Goal: Information Seeking & Learning: Learn about a topic

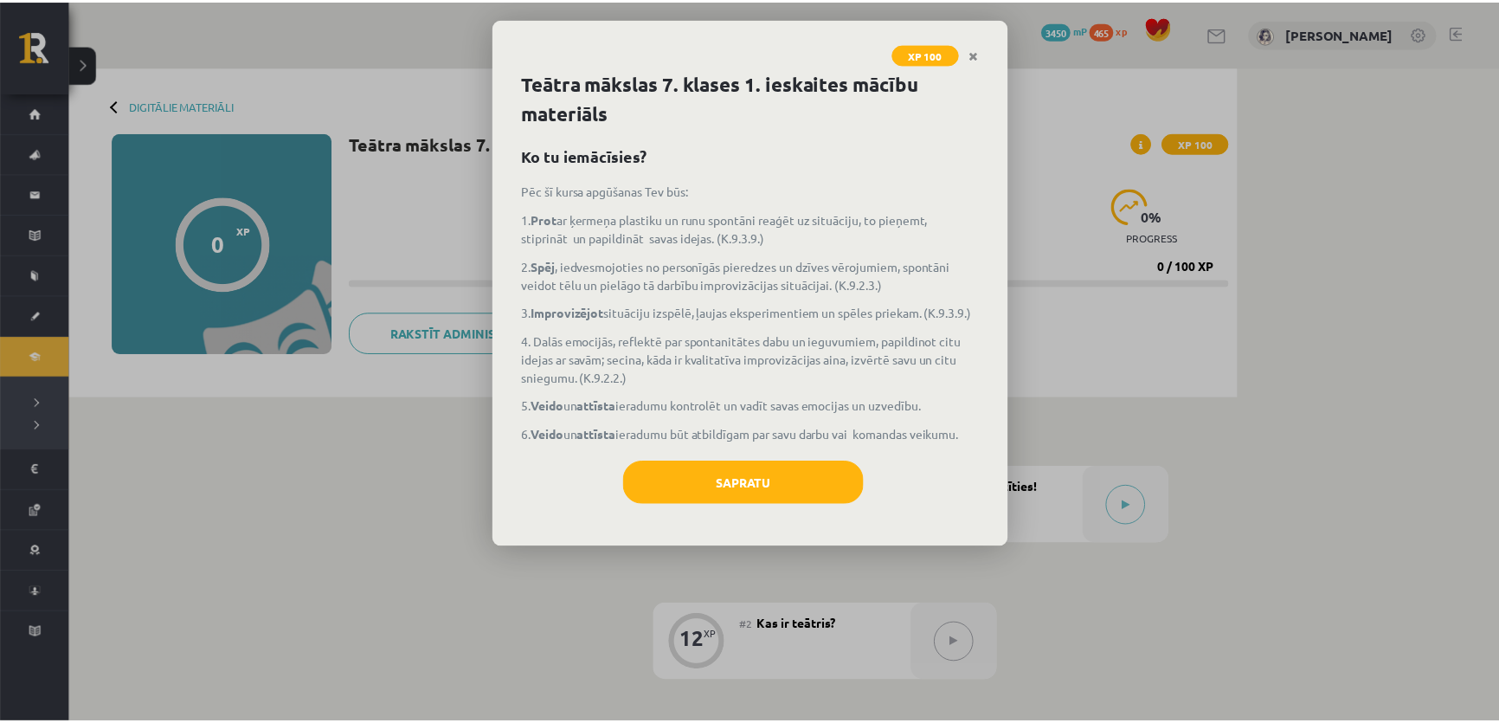
scroll to position [235, 0]
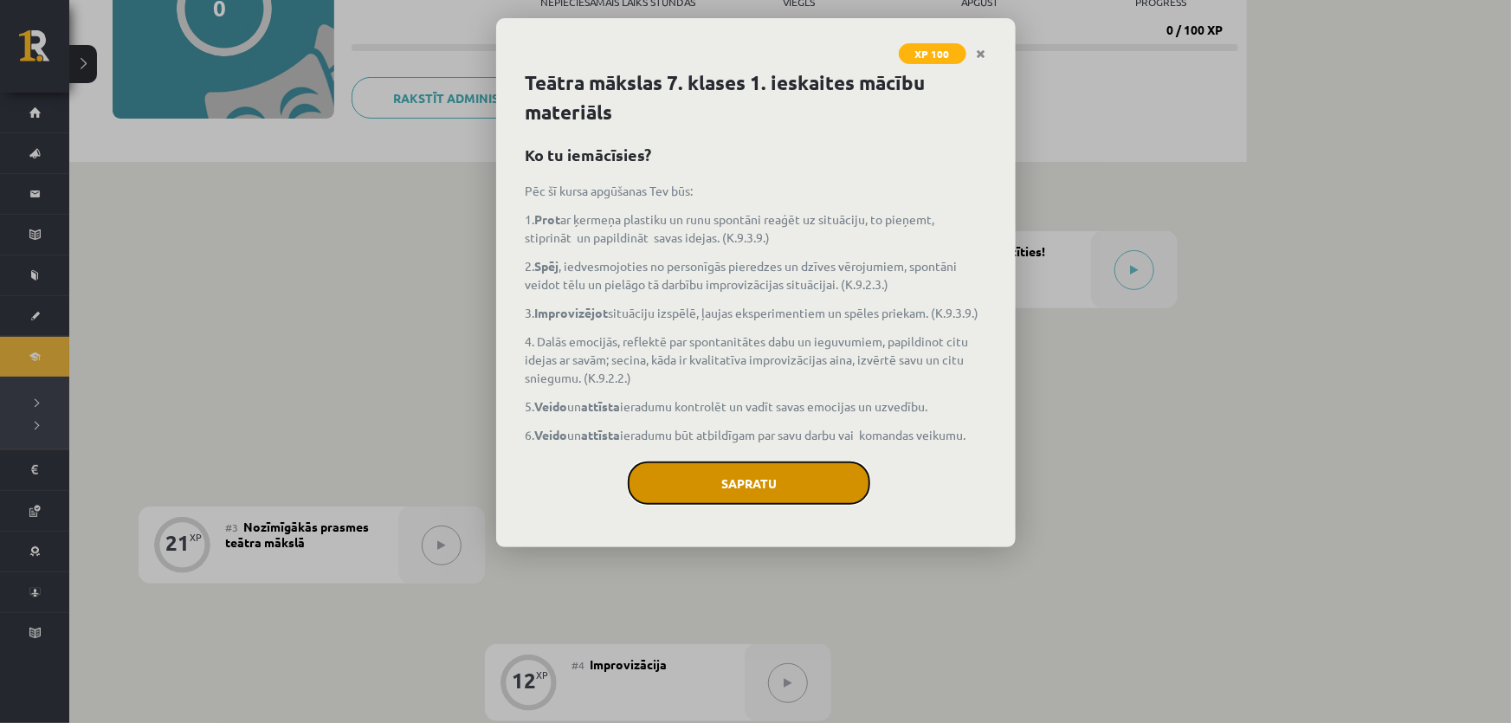
click at [733, 474] on button "Sapratu" at bounding box center [749, 482] width 242 height 43
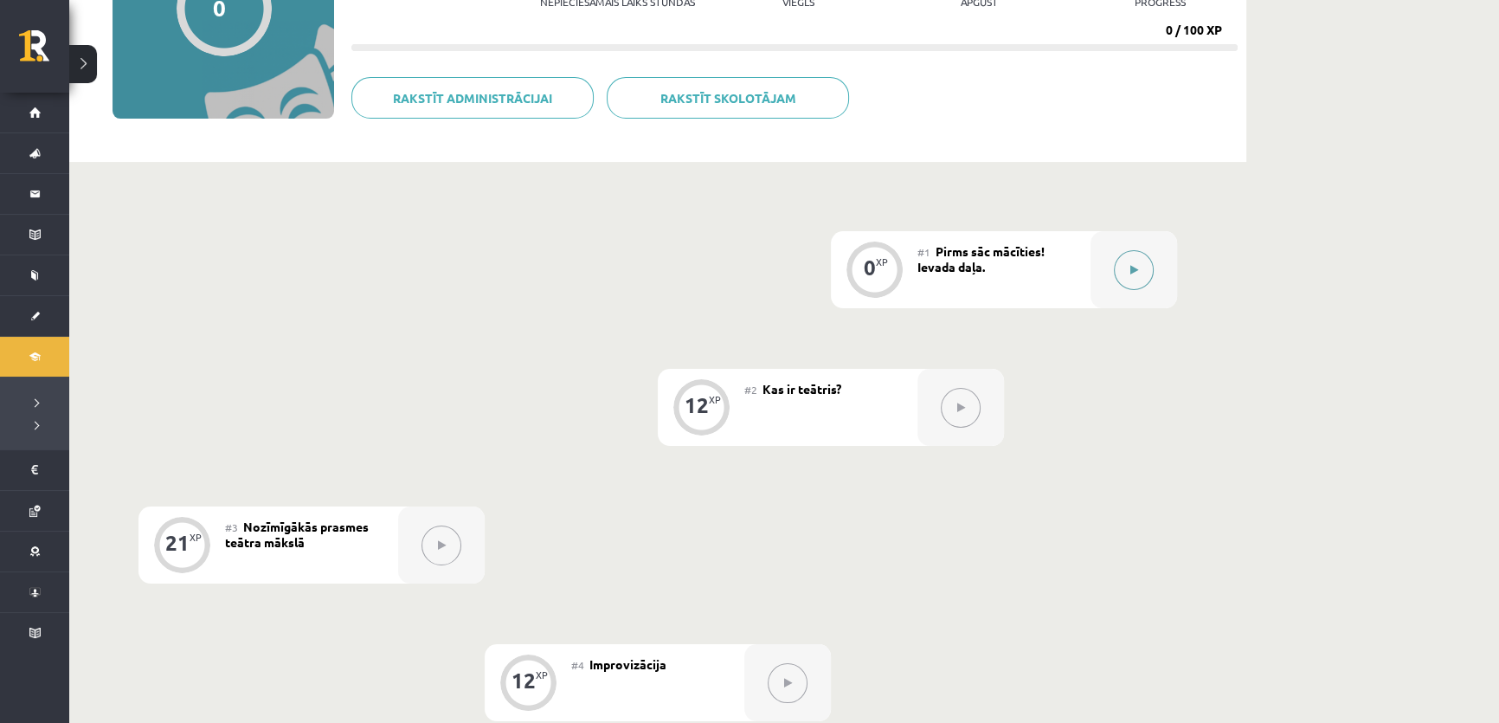
click at [1135, 277] on button at bounding box center [1134, 270] width 40 height 40
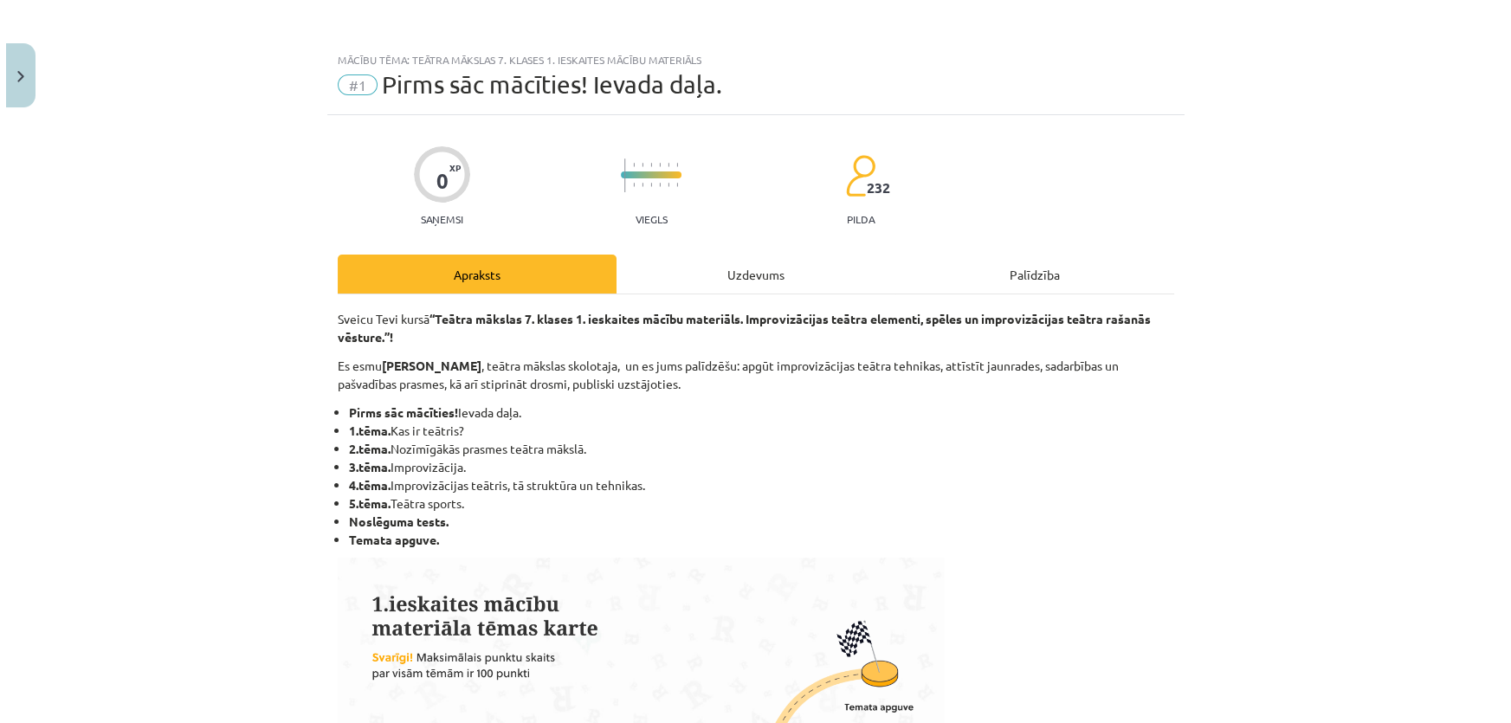
scroll to position [708, 0]
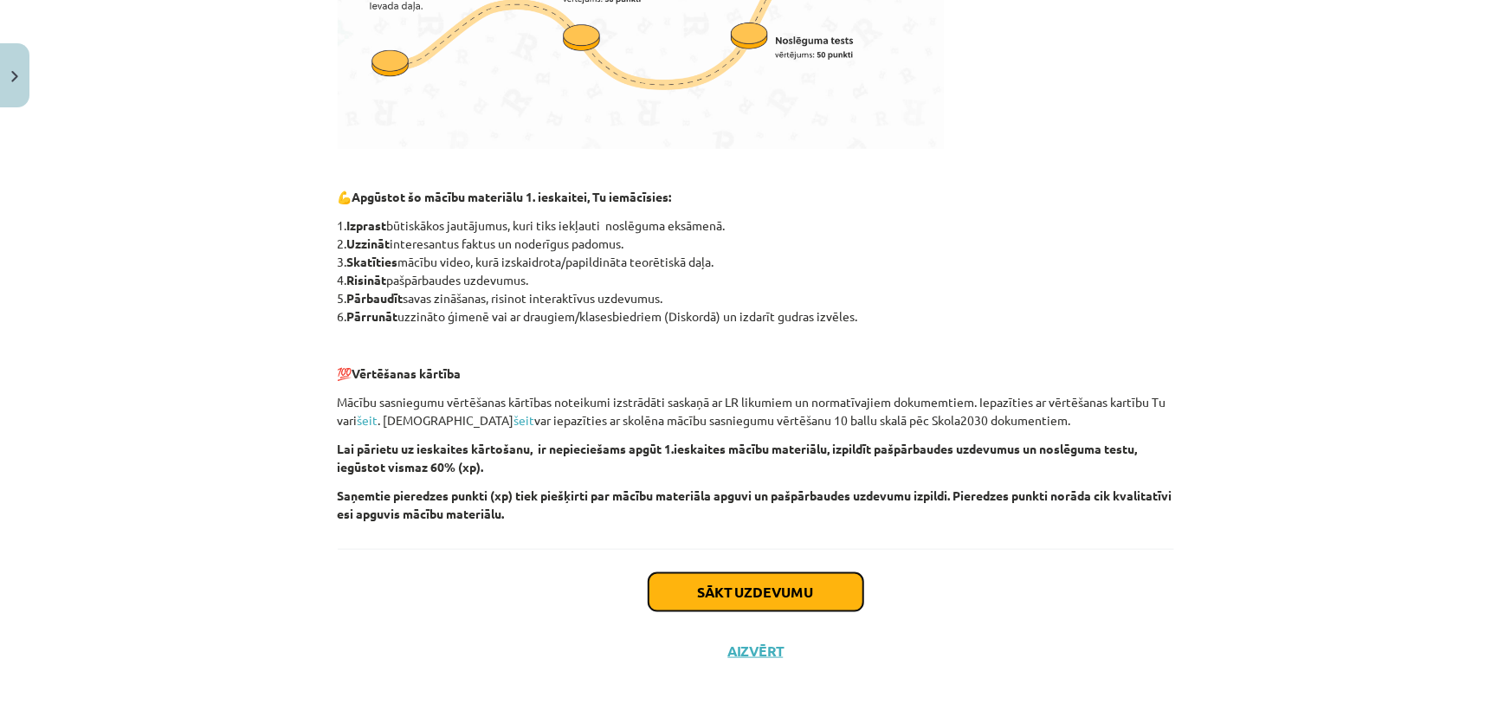
click at [682, 592] on button "Sākt uzdevumu" at bounding box center [755, 592] width 215 height 38
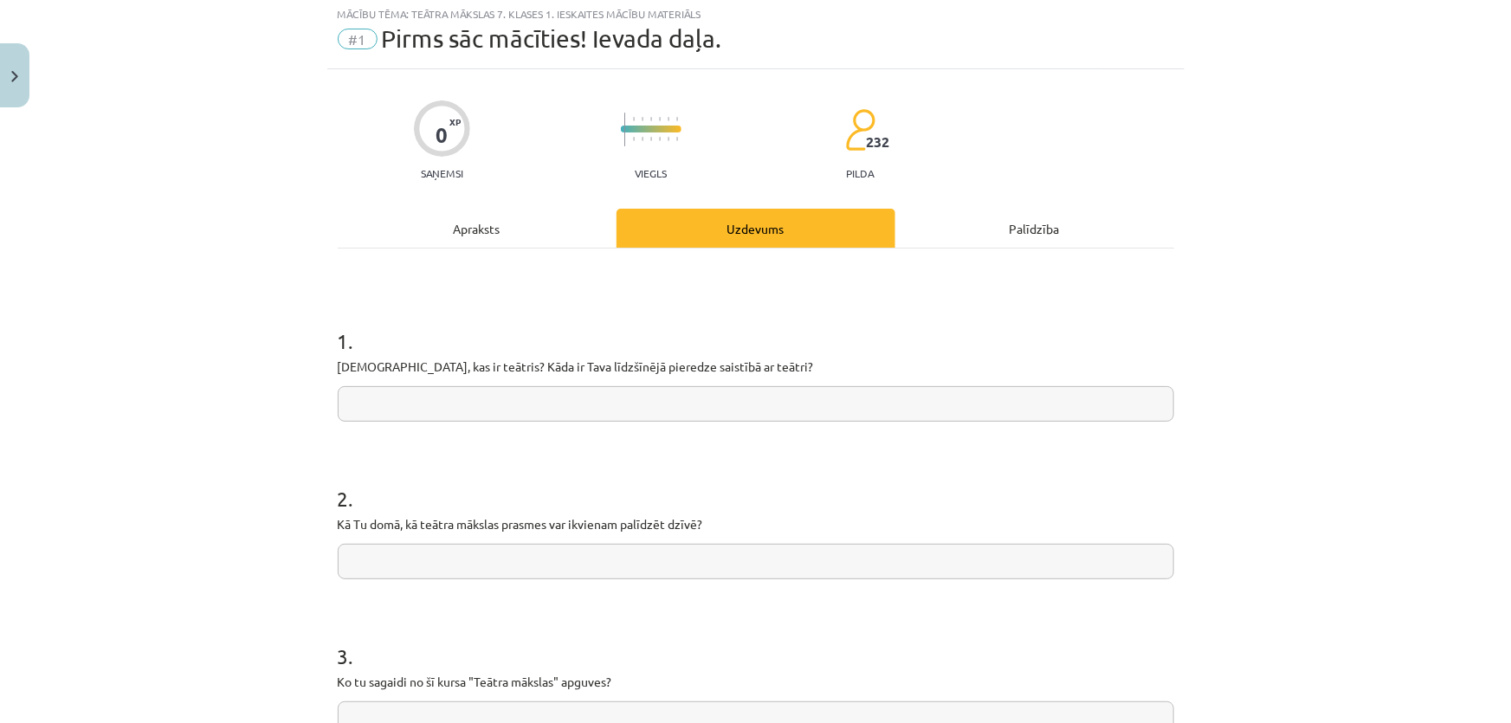
scroll to position [43, 0]
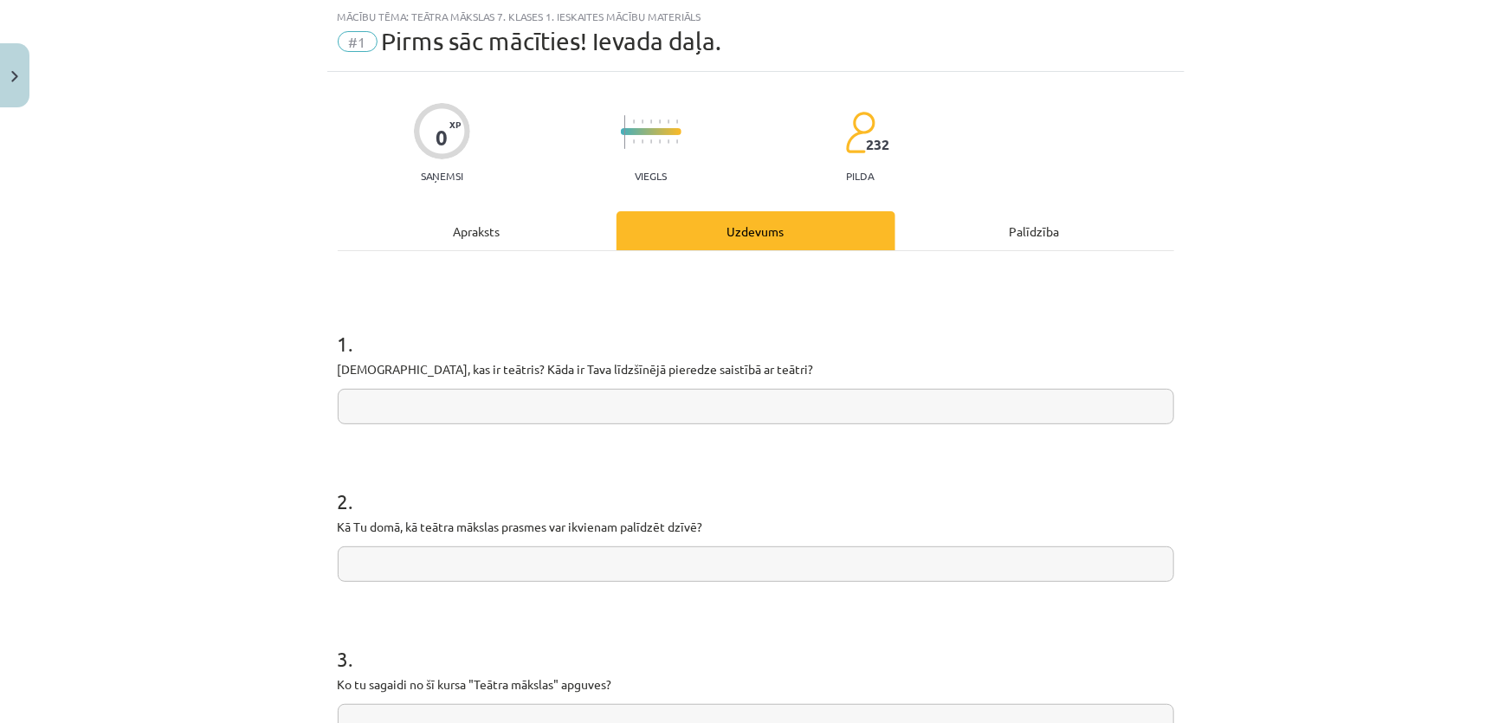
click at [445, 372] on p "Padomā, kas ir teātris? Kāda ir Tava līdzšīnējā pieredze saistībā ar teātri?" at bounding box center [756, 369] width 836 height 18
click at [203, 310] on div "Mācību tēma: Teātra mākslas 7. klases 1. ieskaites mācību materiāls #1 Pirms sā…" at bounding box center [755, 361] width 1511 height 723
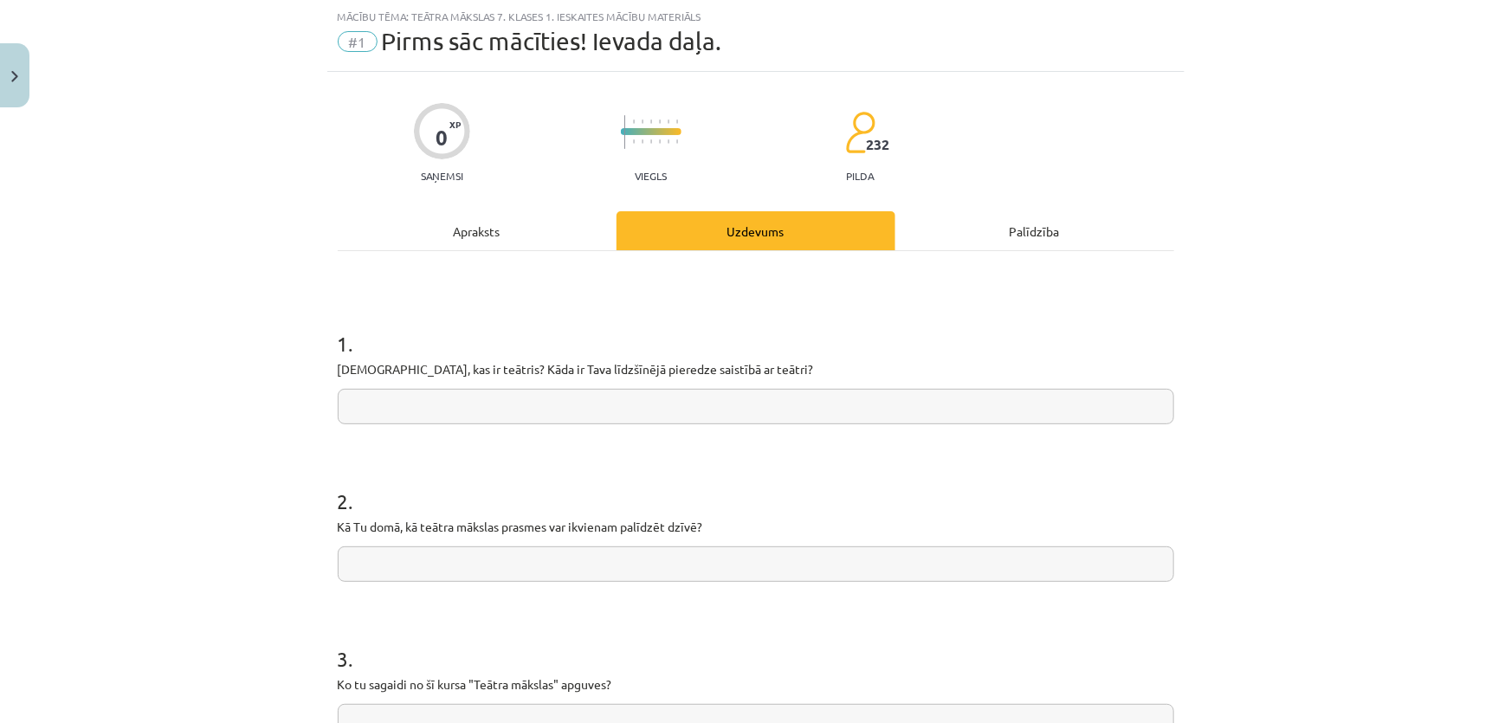
click at [479, 371] on p "Padomā, kas ir teātris? Kāda ir Tava līdzšīnējā pieredze saistībā ar teātri?" at bounding box center [756, 369] width 836 height 18
click at [478, 369] on p "Padomā, kas ir teātris? Kāda ir Tava līdzšīnējā pieredze saistībā ar teātri?" at bounding box center [756, 369] width 836 height 18
click at [478, 367] on p "Padomā, kas ir teātris? Kāda ir Tava līdzšīnējā pieredze saistībā ar teātri?" at bounding box center [756, 369] width 836 height 18
click at [441, 397] on input "text" at bounding box center [756, 406] width 836 height 35
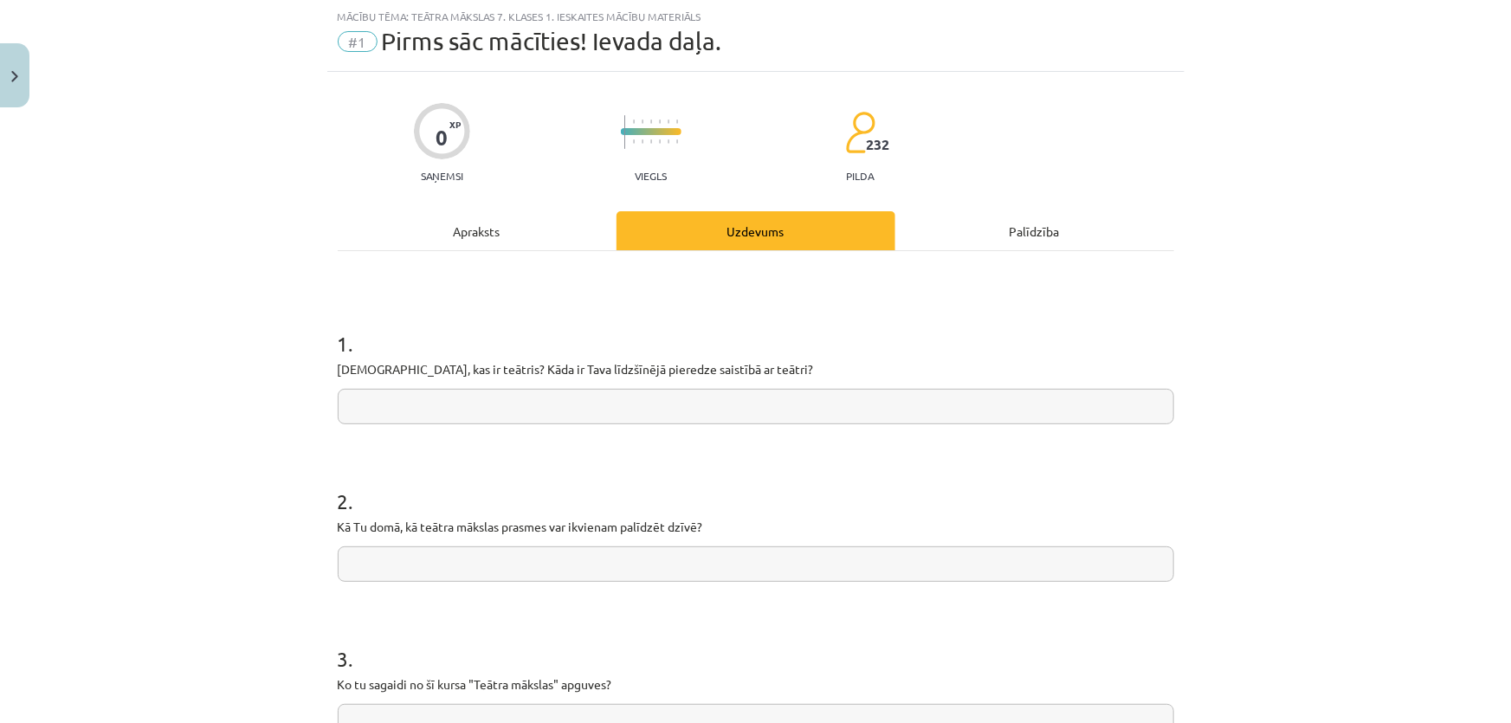
paste input "**********"
type input "**********"
click at [390, 519] on p "Kā Tu domā, kā teātra mākslas prasmes var ikvienam palīdzēt dzīvē?" at bounding box center [756, 527] width 836 height 18
click at [389, 519] on p "Kā Tu domā, kā teātra mākslas prasmes var ikvienam palīdzēt dzīvē?" at bounding box center [756, 527] width 836 height 18
click at [392, 519] on p "Kā Tu domā, kā teātra mākslas prasmes var ikvienam palīdzēt dzīvē?" at bounding box center [756, 527] width 836 height 18
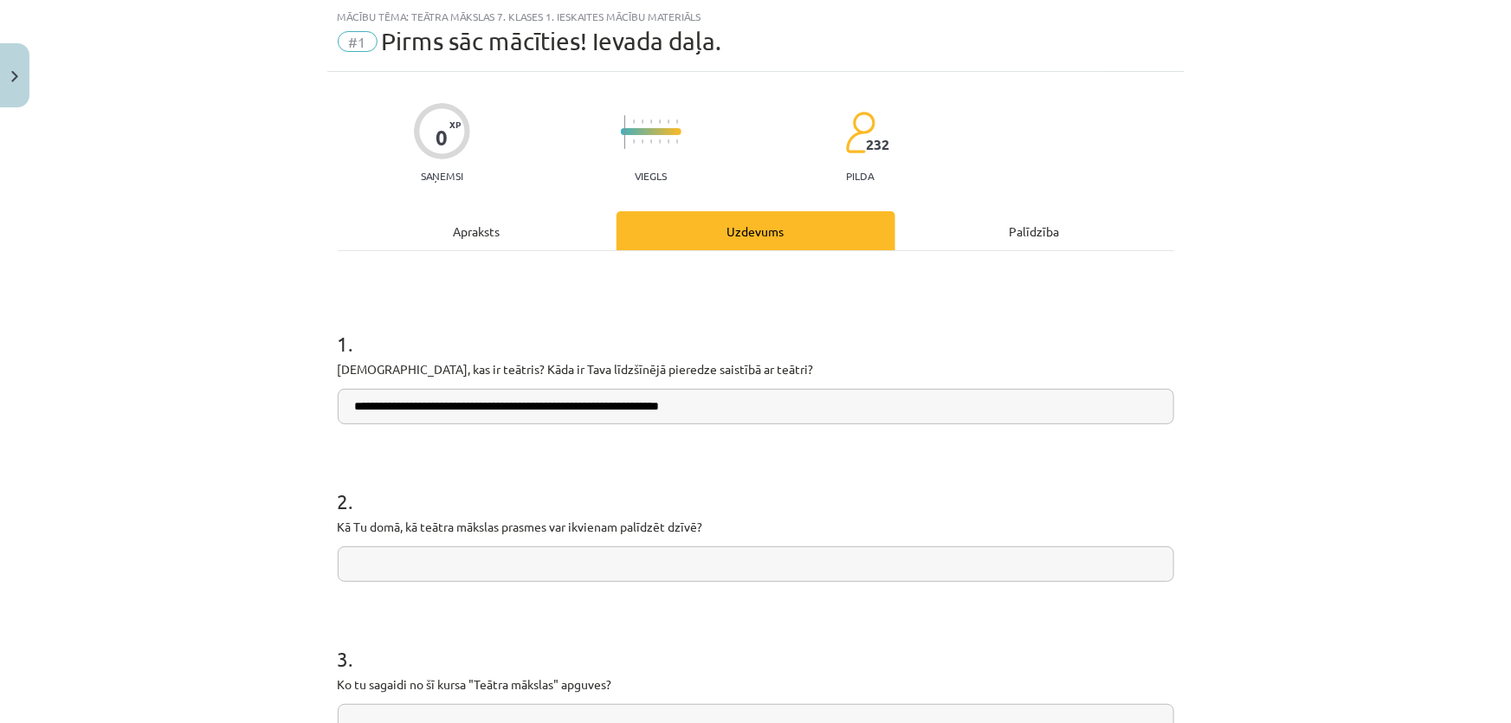
click at [392, 519] on p "Kā Tu domā, kā teātra mākslas prasmes var ikvienam palīdzēt dzīvē?" at bounding box center [756, 527] width 836 height 18
copy p
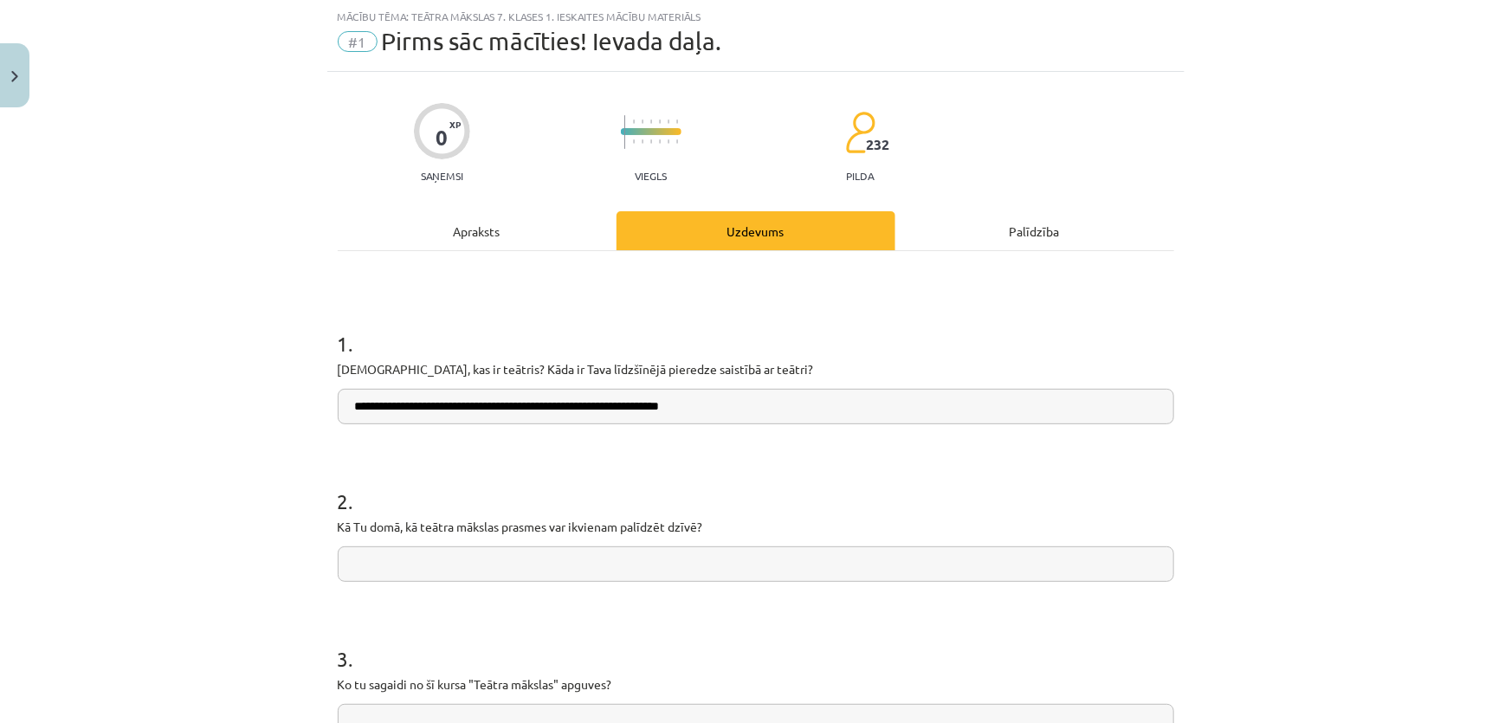
click at [541, 566] on input "text" at bounding box center [756, 563] width 836 height 35
paste input "**********"
type input "**********"
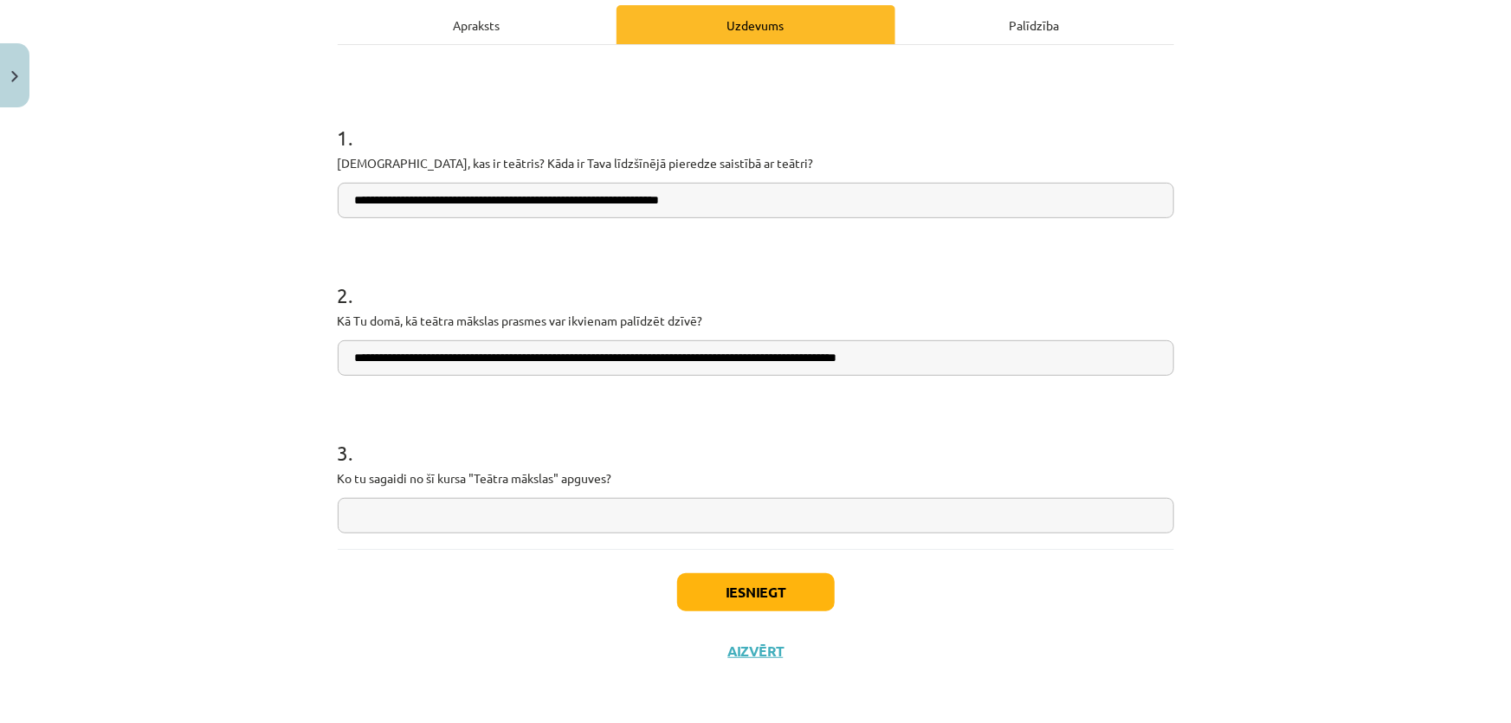
click at [458, 480] on p "Ko tu sagaidi no šī kursa "Teātra mākslas" apguves?" at bounding box center [756, 478] width 836 height 18
click at [467, 477] on p "Ko tu sagaidi no šī kursa "Teātra mākslas" apguves?" at bounding box center [756, 478] width 836 height 18
copy p
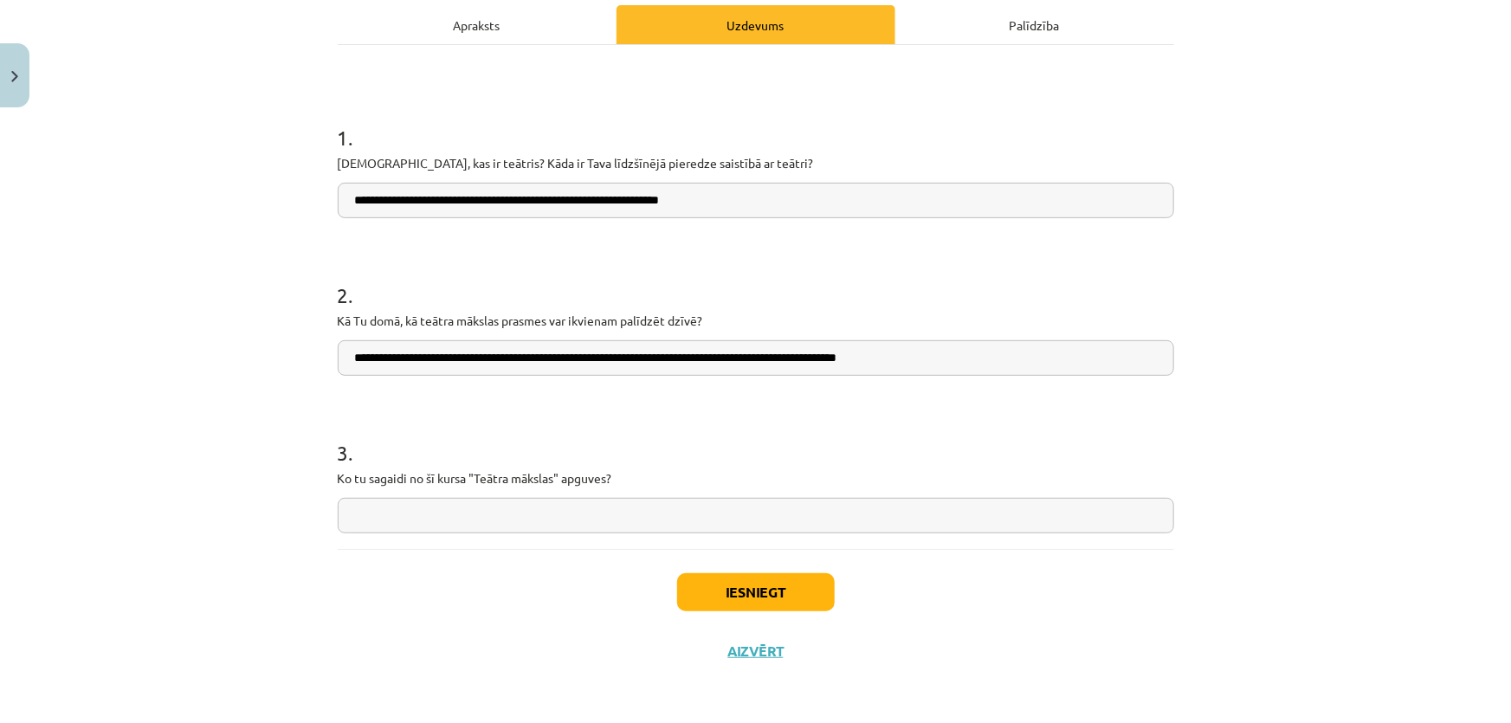
click at [450, 507] on input "text" at bounding box center [756, 515] width 836 height 35
paste input "**********"
type input "**********"
click at [639, 518] on input "**********" at bounding box center [756, 515] width 836 height 35
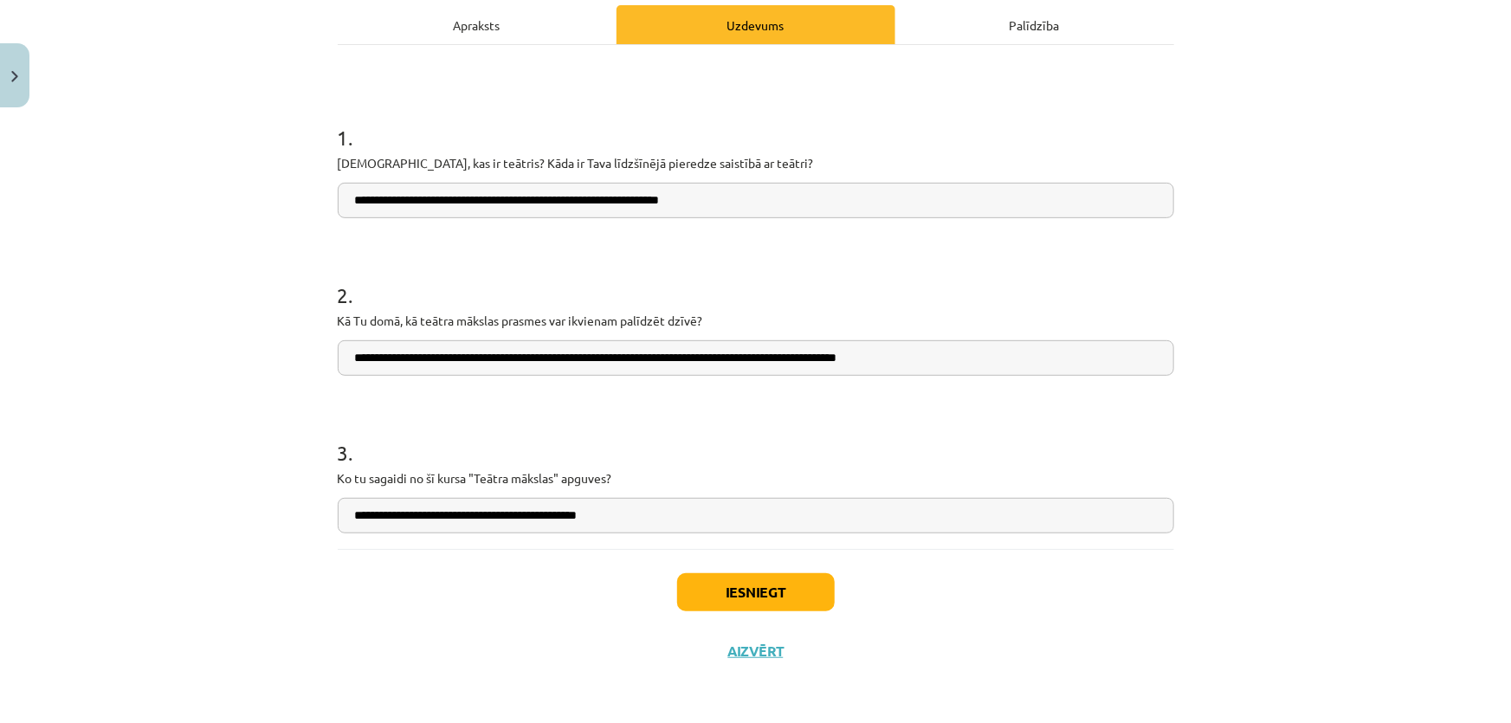
click at [639, 518] on input "**********" at bounding box center [756, 515] width 836 height 35
click at [567, 484] on div "3 . Ko tu sagaidi no šī kursa "Teātra mākslas" apguves?" at bounding box center [756, 471] width 836 height 123
click at [567, 480] on p "Ko tu sagaidi no šī kursa "Teātra mākslas" apguves?" at bounding box center [756, 478] width 836 height 18
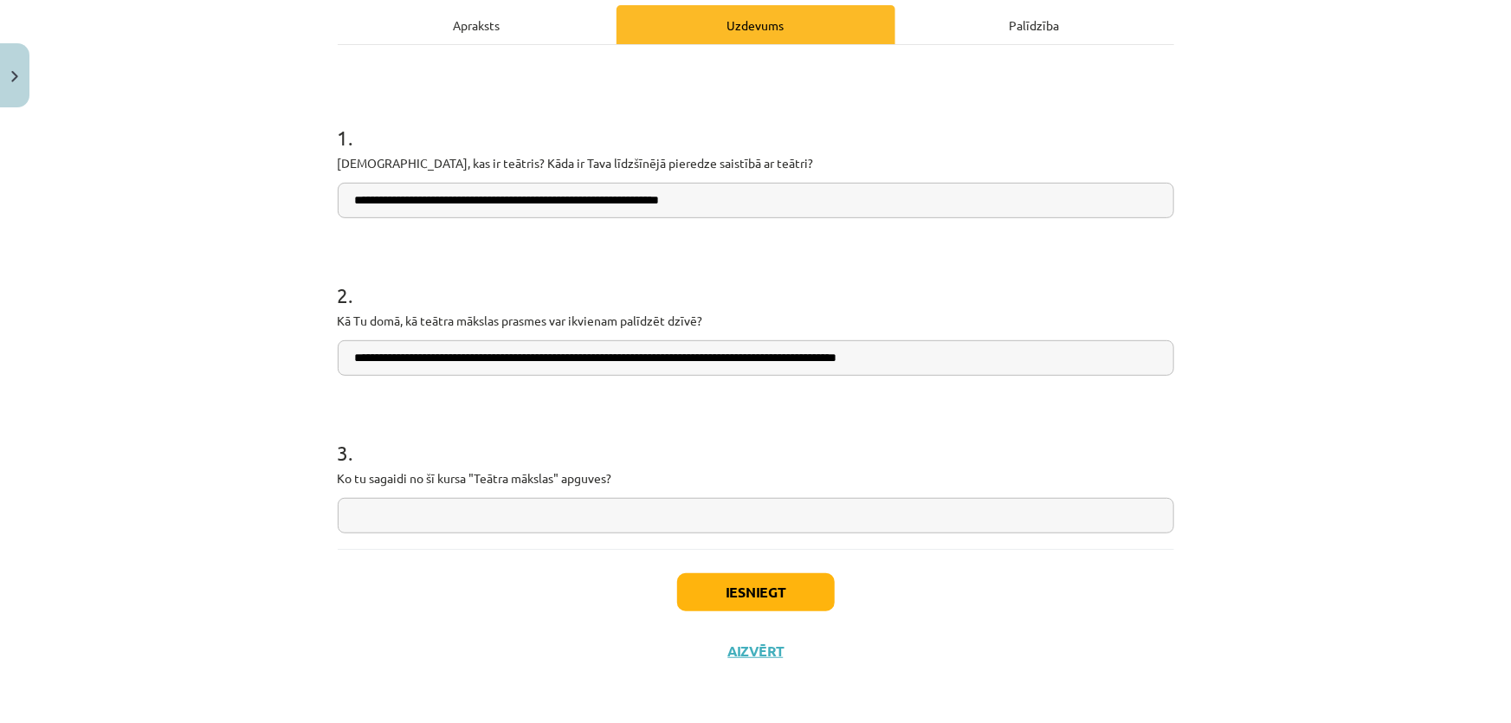
click at [567, 480] on p "Ko tu sagaidi no šī kursa "Teātra mākslas" apguves?" at bounding box center [756, 478] width 836 height 18
click at [506, 513] on input "text" at bounding box center [756, 515] width 836 height 35
paste input "**********"
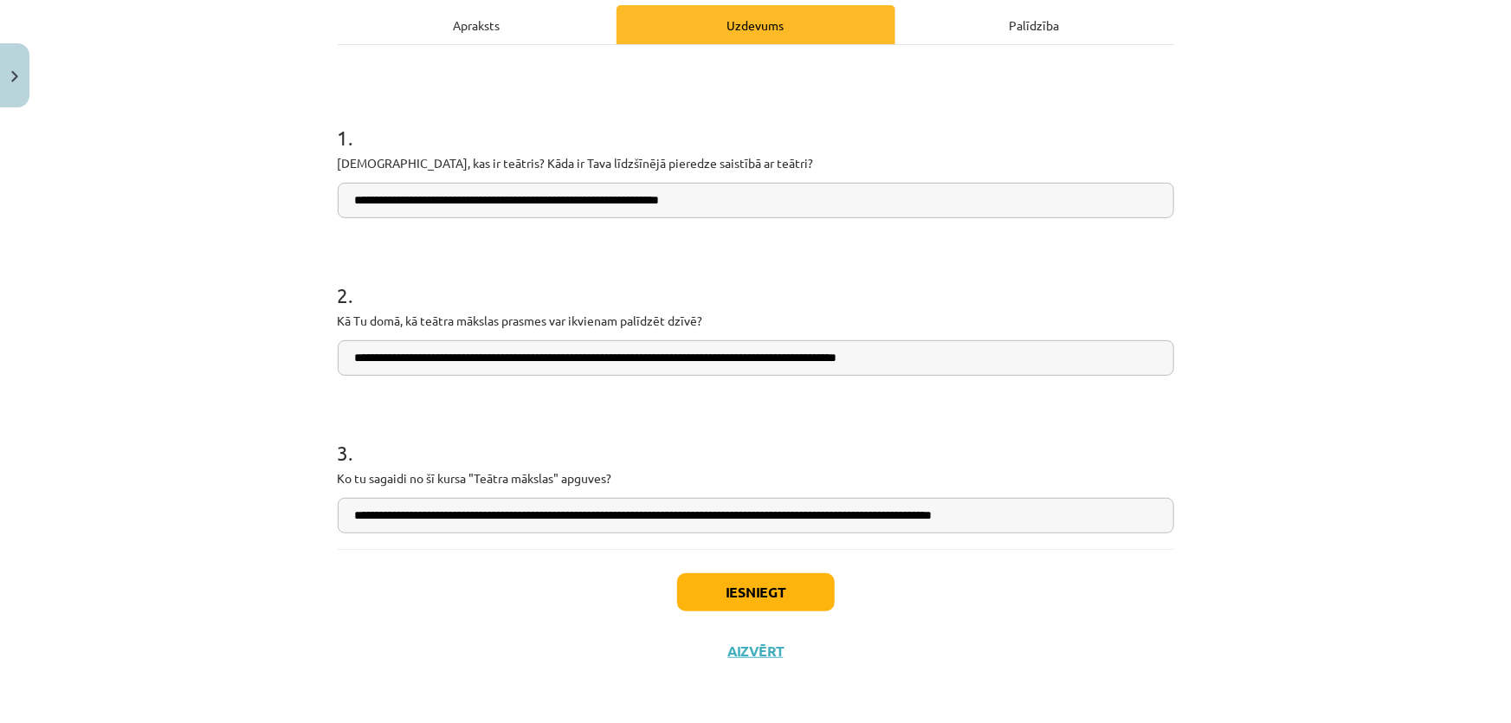
type input "**********"
click at [738, 602] on button "Iesniegt" at bounding box center [756, 592] width 158 height 38
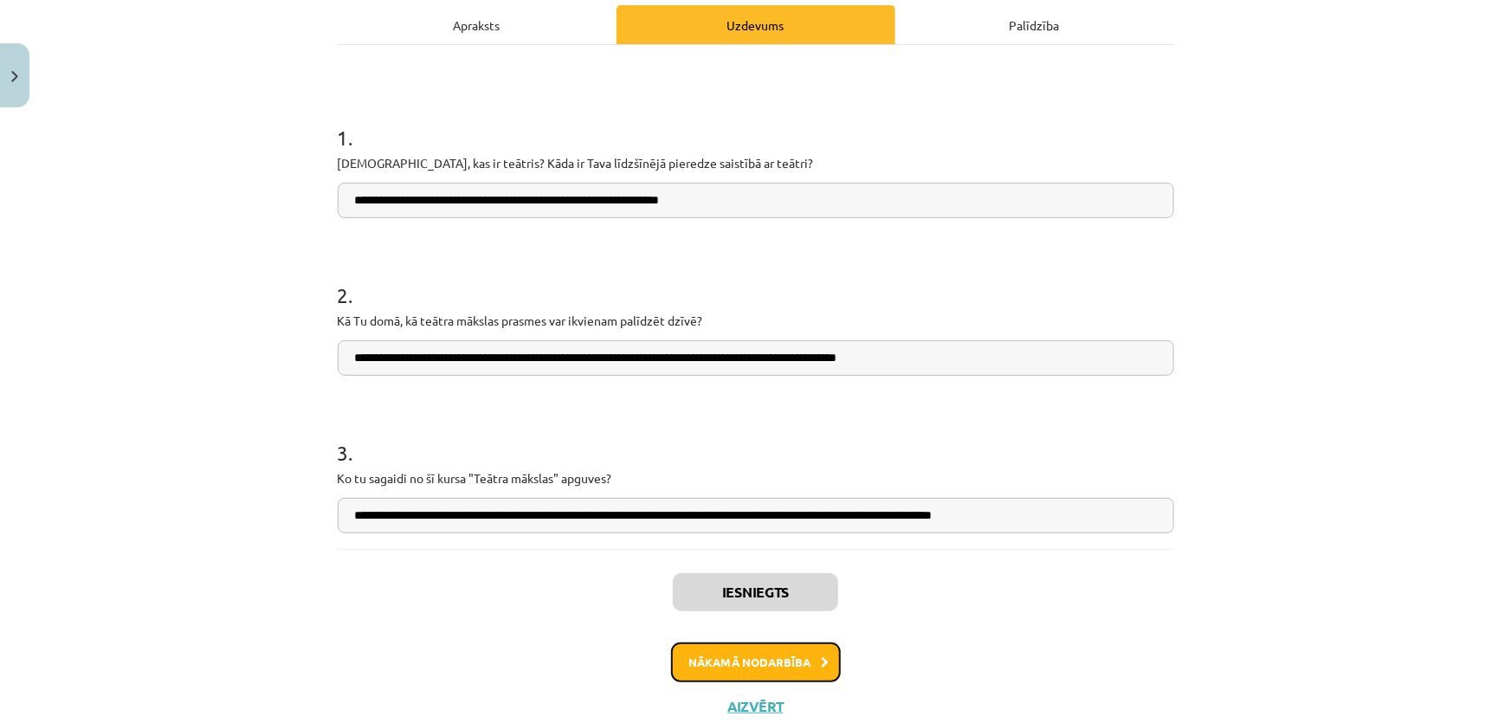
click at [779, 664] on button "Nākamā nodarbība" at bounding box center [756, 662] width 170 height 40
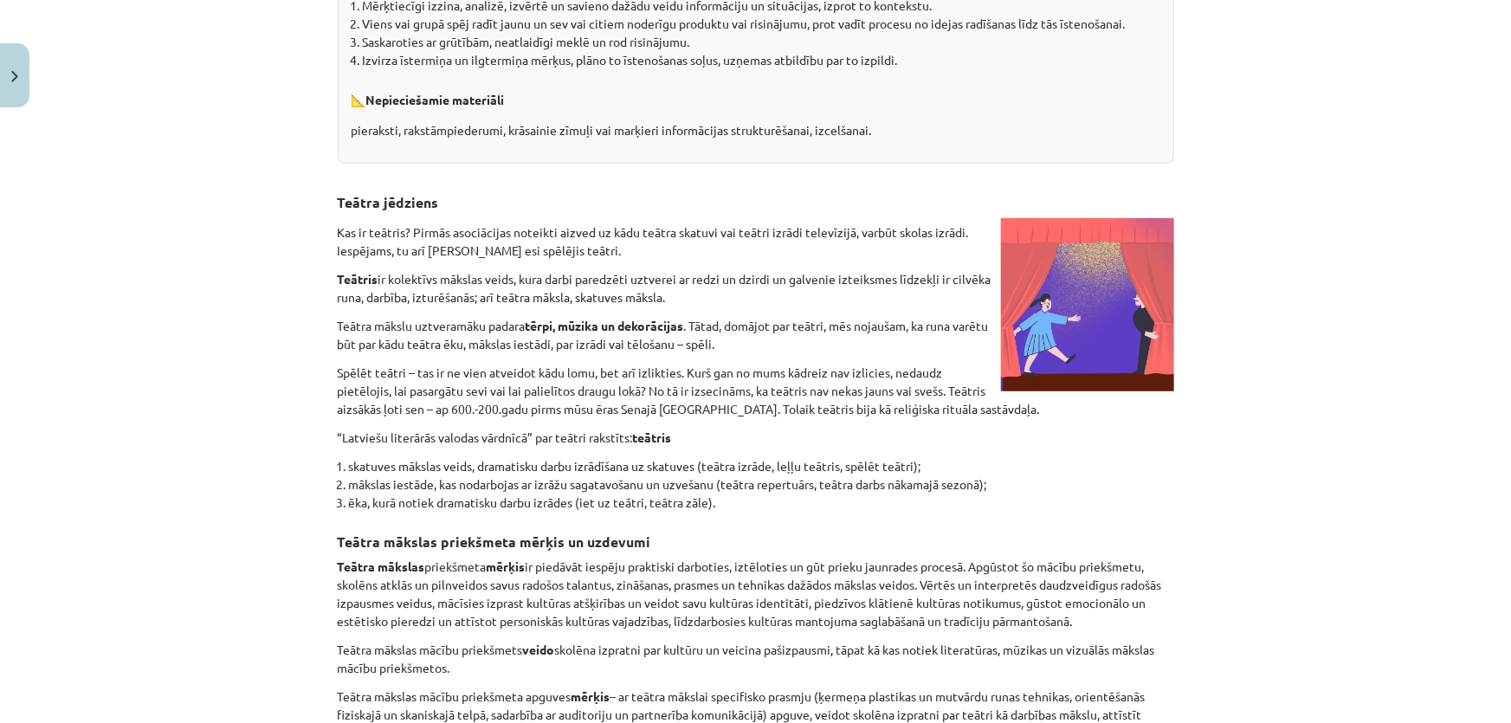
scroll to position [740, 0]
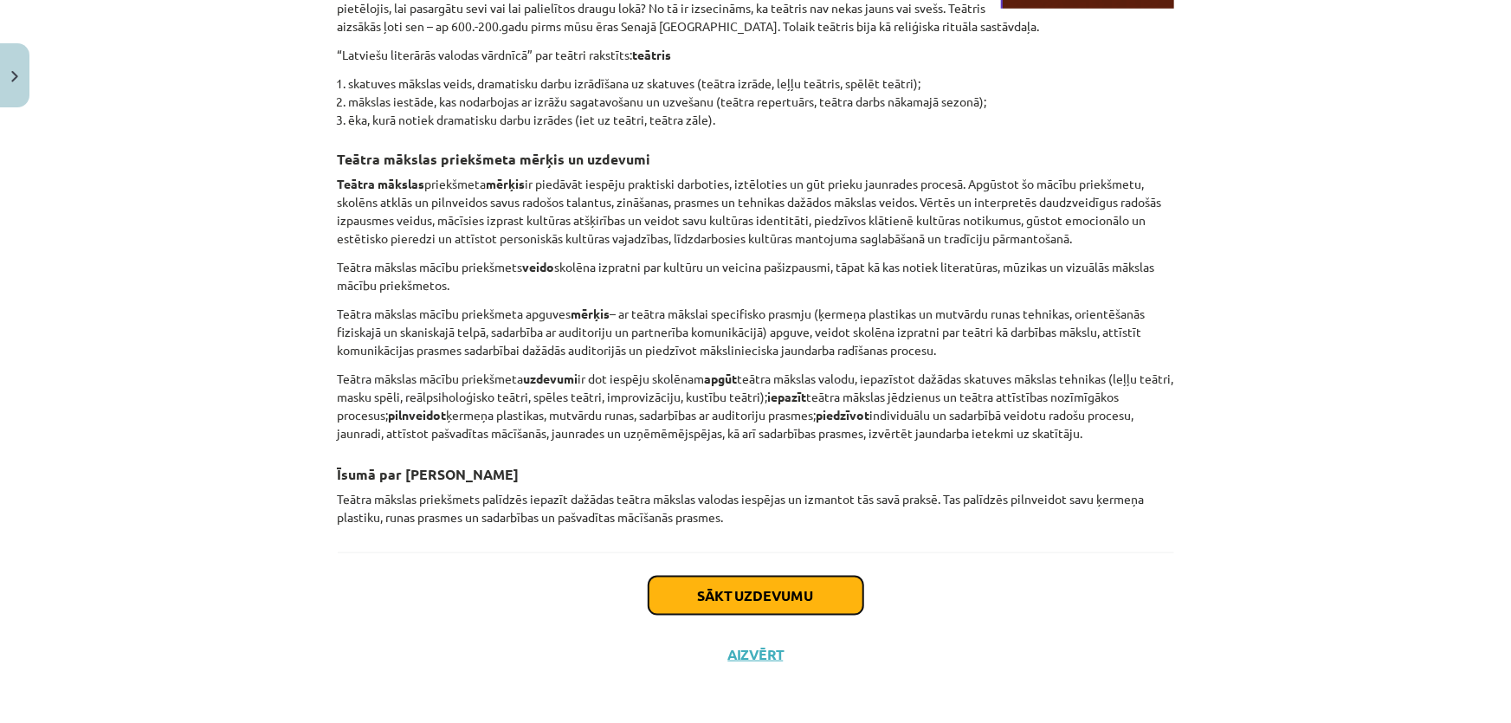
click at [714, 589] on button "Sākt uzdevumu" at bounding box center [755, 596] width 215 height 38
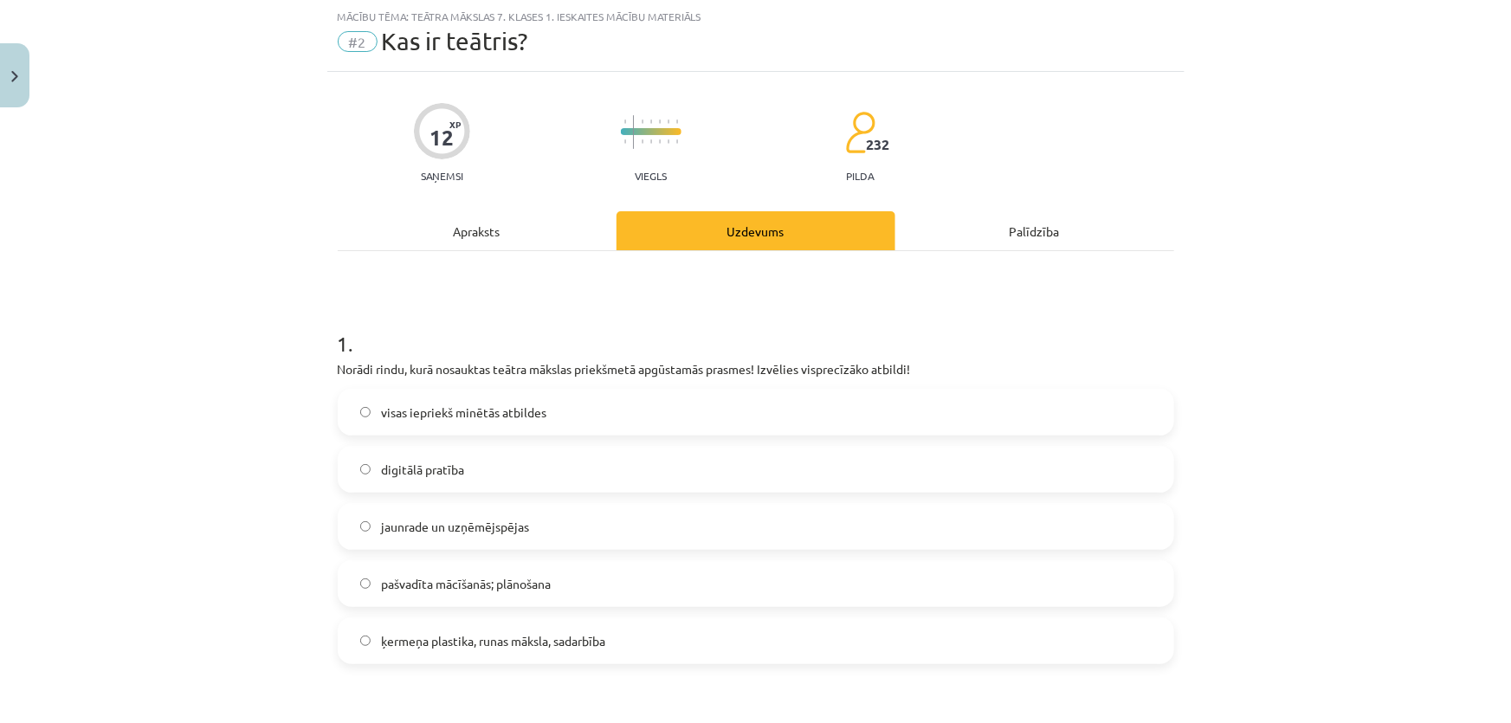
scroll to position [279, 0]
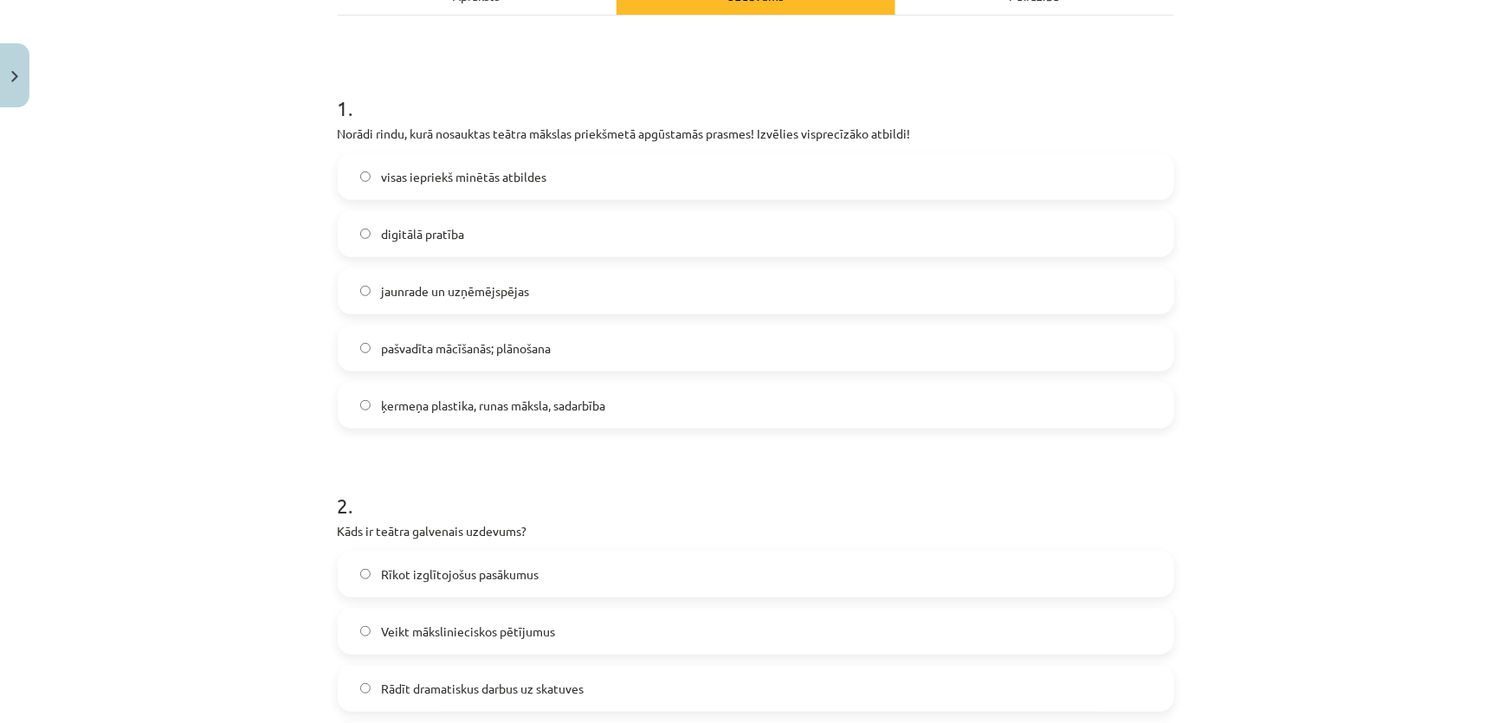
click at [626, 132] on p "Norādi rindu, kurā nosauktas teātra mākslas priekšmetā apgūstamās prasmes! Izvē…" at bounding box center [756, 134] width 836 height 18
click at [626, 130] on p "Norādi rindu, kurā nosauktas teātra mākslas priekšmetā apgūstamās prasmes! Izvē…" at bounding box center [756, 134] width 836 height 18
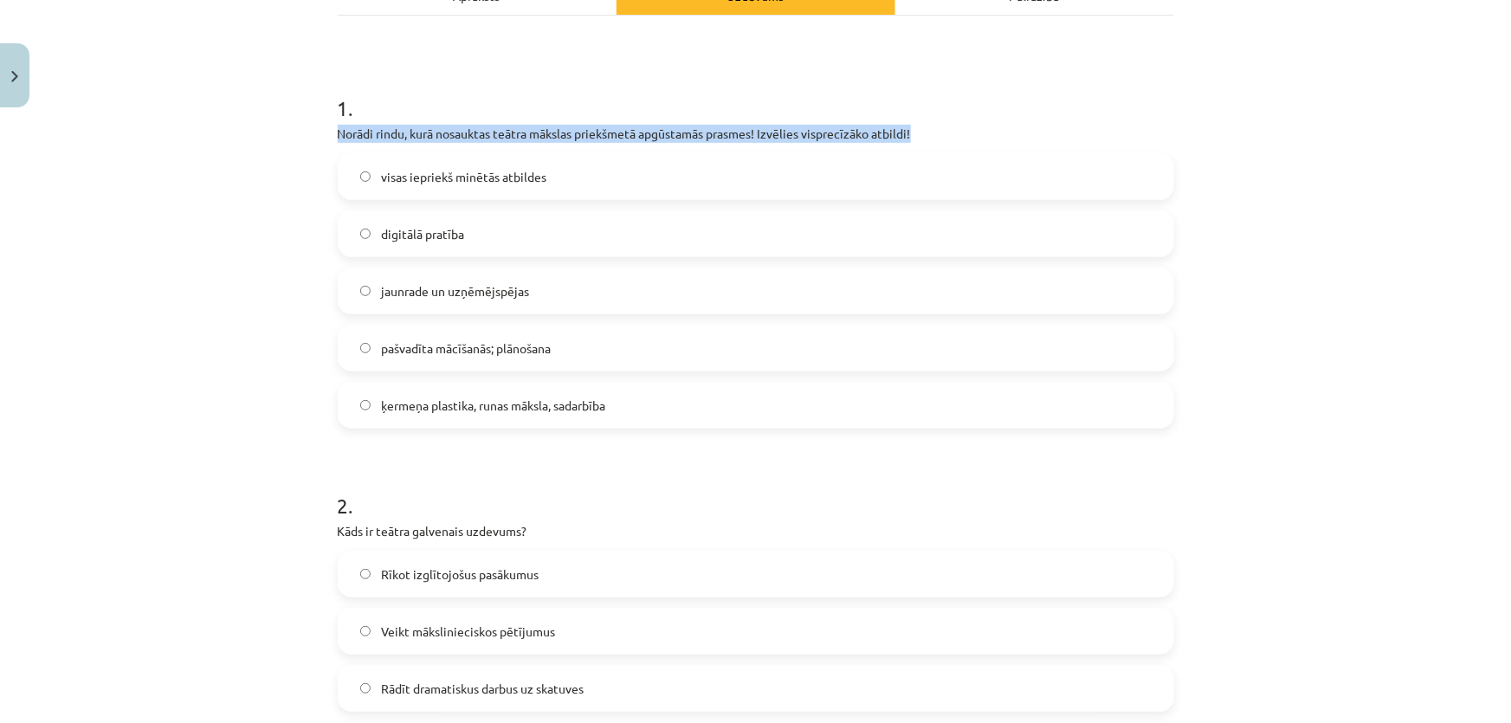
click at [626, 130] on p "Norādi rindu, kurā nosauktas teātra mākslas priekšmetā apgūstamās prasmes! Izvē…" at bounding box center [756, 134] width 836 height 18
click at [626, 132] on p "Norādi rindu, kurā nosauktas teātra mākslas priekšmetā apgūstamās prasmes! Izvē…" at bounding box center [756, 134] width 836 height 18
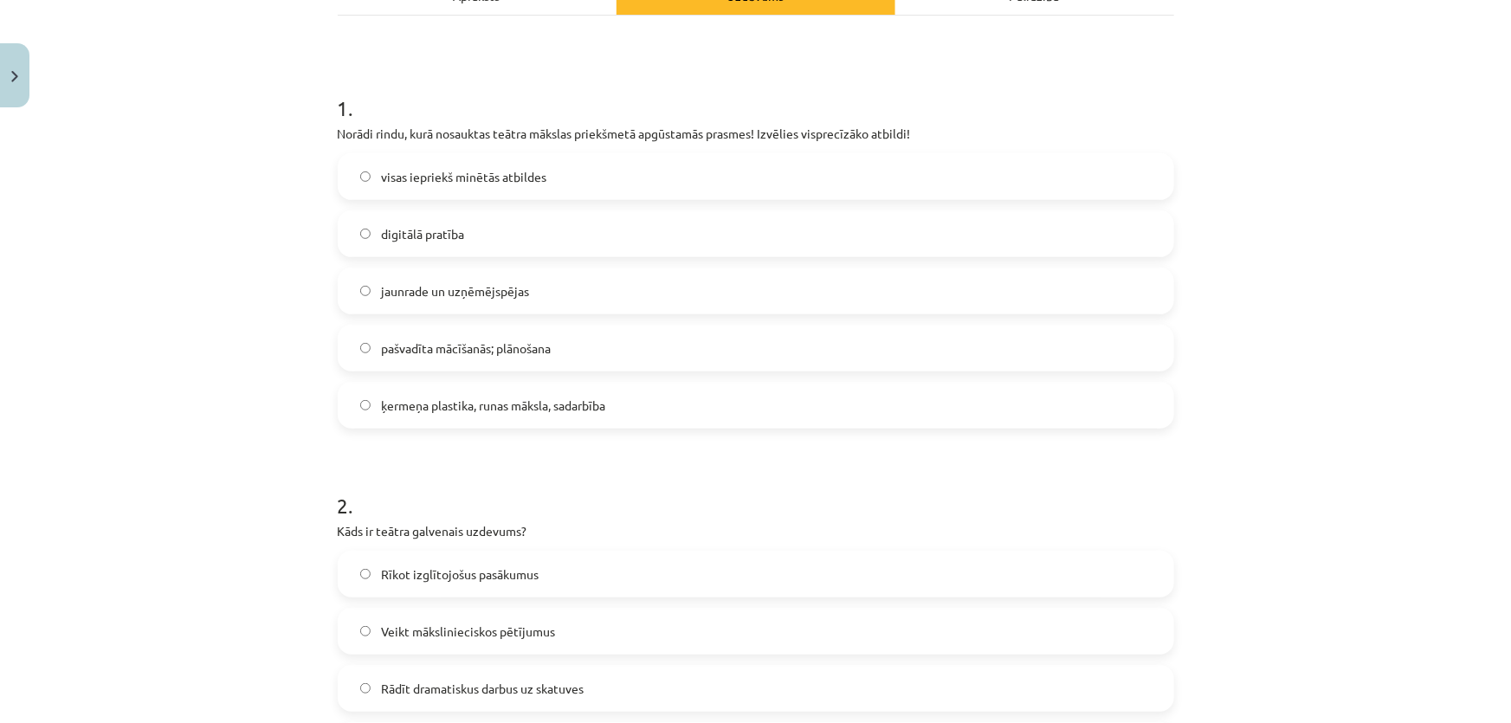
click at [453, 178] on span "visas iepriekš minētās atbildes" at bounding box center [463, 177] width 165 height 18
click at [451, 173] on span "visas iepriekš minētās atbildes" at bounding box center [463, 177] width 165 height 18
click at [447, 169] on span "visas iepriekš minētās atbildes" at bounding box center [463, 177] width 165 height 18
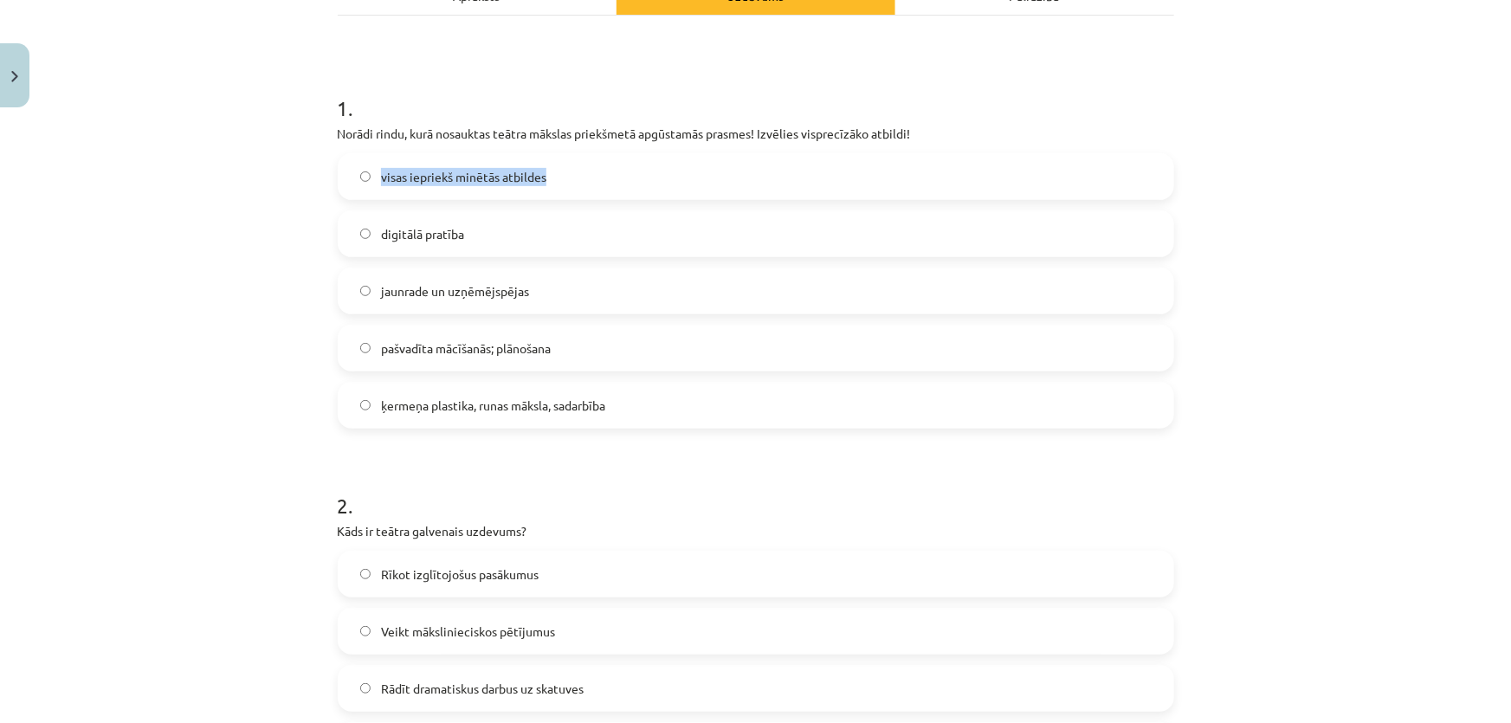
click at [447, 169] on span "visas iepriekš minētās atbildes" at bounding box center [463, 177] width 165 height 18
click at [459, 128] on p "Norādi rindu, kurā nosauktas teātra mākslas priekšmetā apgūstamās prasmes! Izvē…" at bounding box center [756, 134] width 836 height 18
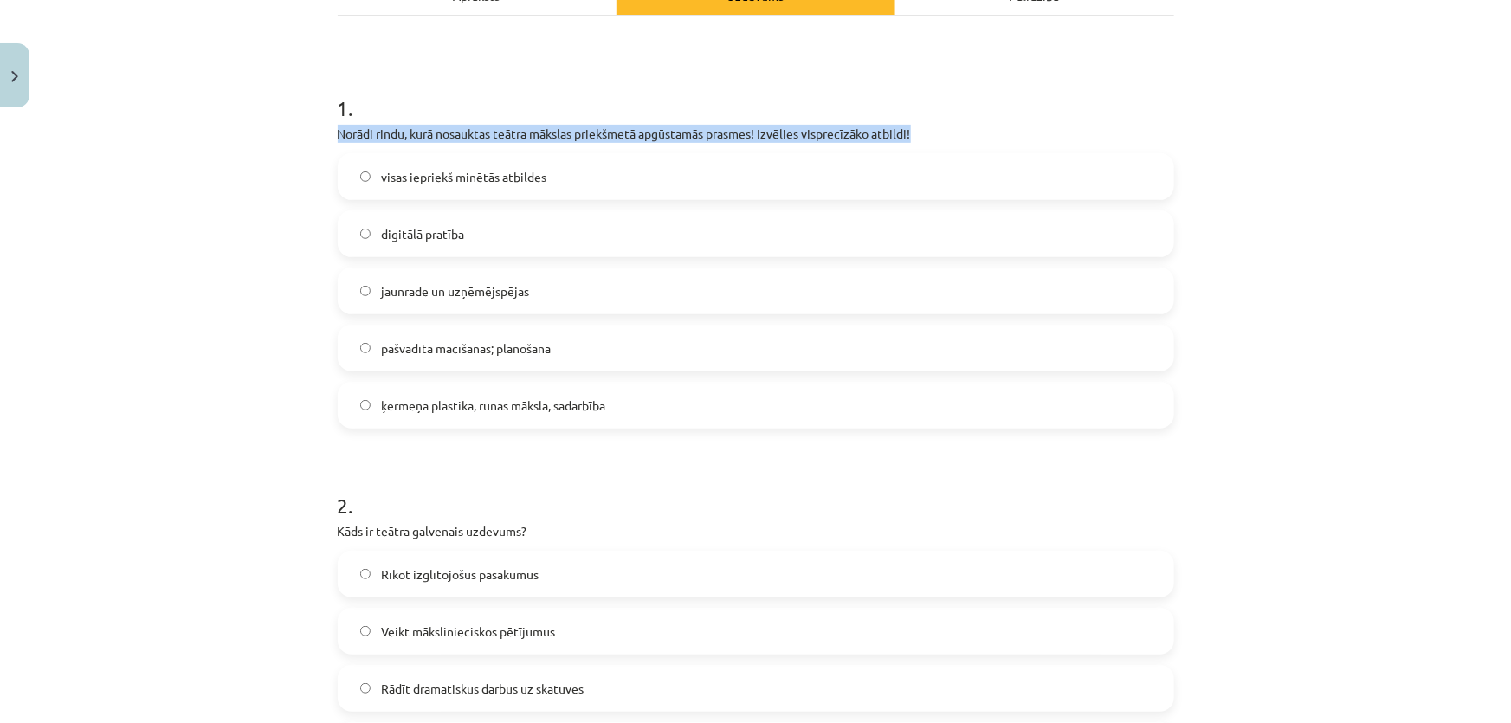
click at [459, 128] on p "Norādi rindu, kurā nosauktas teātra mākslas priekšmetā apgūstamās prasmes! Izvē…" at bounding box center [756, 134] width 836 height 18
copy div "Norādi rindu, kurā nosauktas teātra mākslas priekšmetā apgūstamās prasmes! Izvē…"
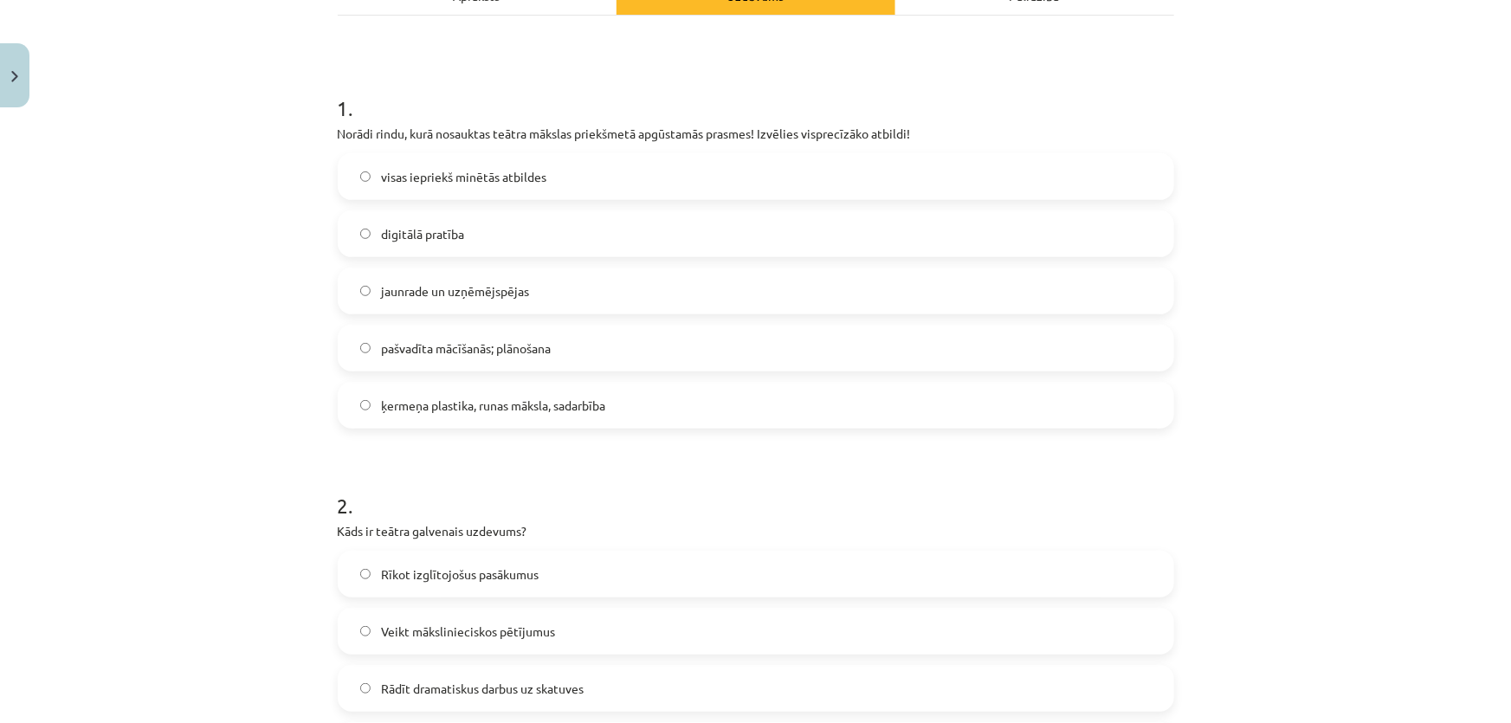
click at [416, 173] on span "visas iepriekš minētās atbildes" at bounding box center [463, 177] width 165 height 18
copy span "visas iepriekš minētās atbildes"
click at [403, 229] on span "digitālā pratība" at bounding box center [422, 234] width 83 height 18
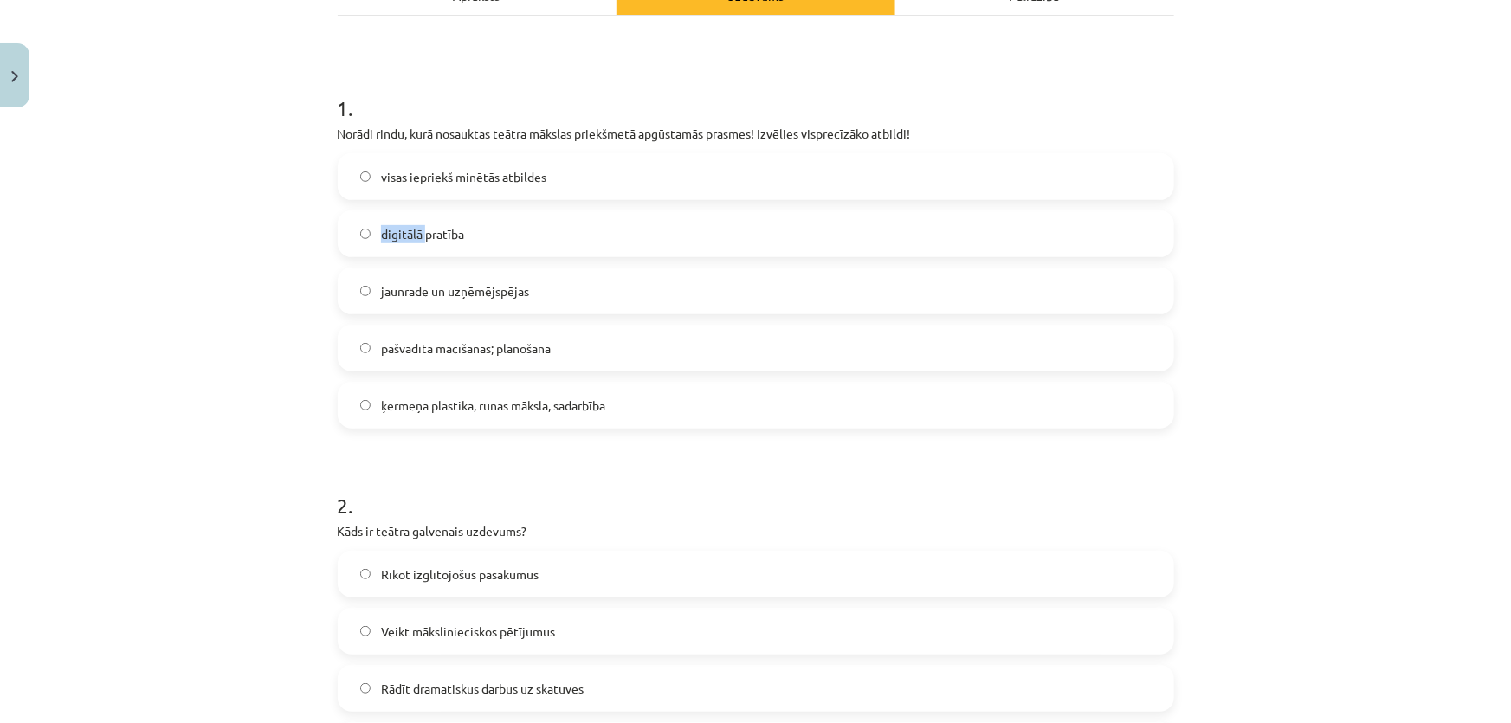
click at [403, 229] on span "digitālā pratība" at bounding box center [422, 234] width 83 height 18
click at [403, 228] on span "digitālā pratība" at bounding box center [422, 234] width 83 height 18
click at [402, 228] on span "digitālā pratība" at bounding box center [422, 234] width 83 height 18
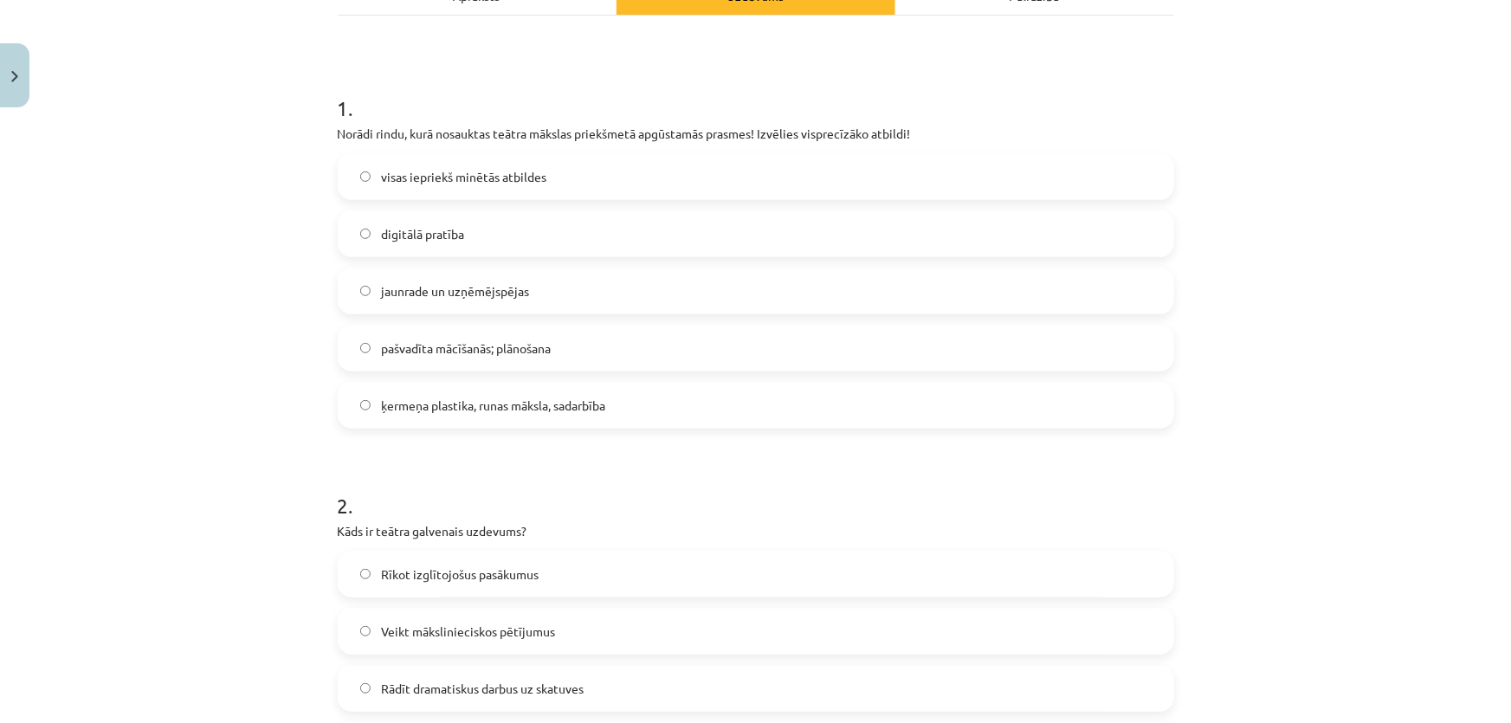
click at [388, 291] on span "jaunrade un uzņēmējspējas" at bounding box center [455, 291] width 148 height 18
copy span "jaunrade un uzņēmējspējas"
click at [434, 345] on span "pašvadīta mācīšanās; plānošana" at bounding box center [466, 348] width 170 height 18
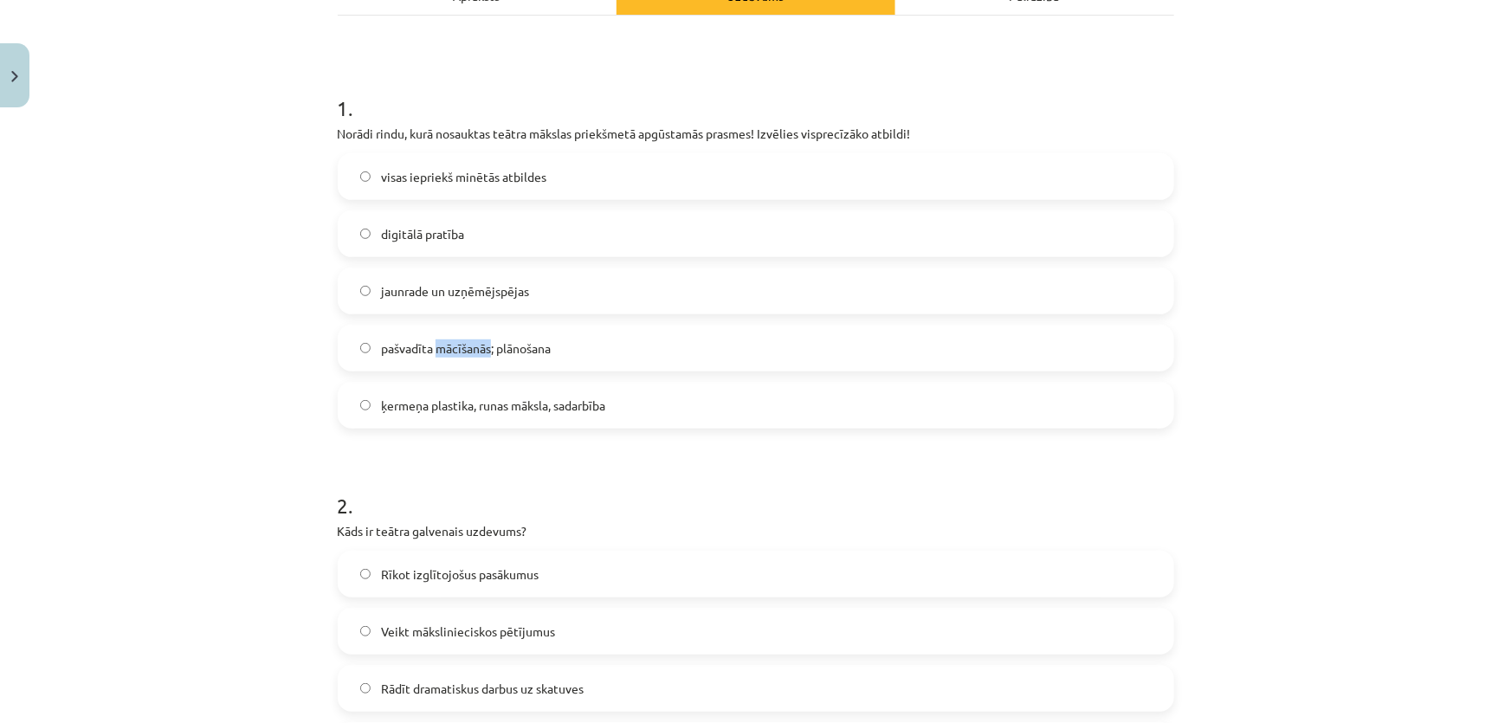
click at [434, 345] on span "pašvadīta mācīšanās; plānošana" at bounding box center [466, 348] width 170 height 18
copy span "pašvadīta mācīšanās; plānošana"
click at [403, 391] on label "ķermeņa plastika, runas māksla, sadarbība" at bounding box center [755, 405] width 833 height 43
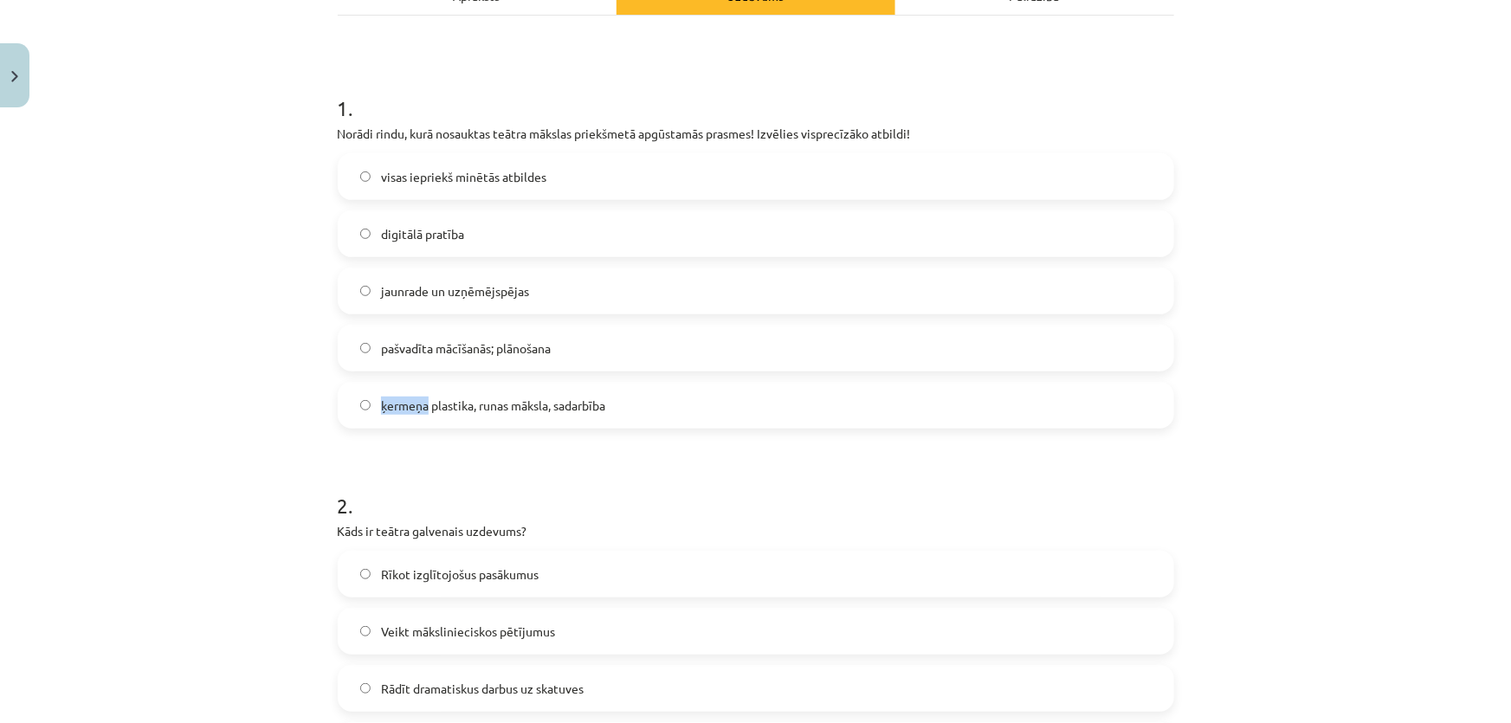
click at [404, 392] on label "ķermeņa plastika, runas māksla, sadarbība" at bounding box center [755, 405] width 833 height 43
click at [405, 397] on span "ķermeņa plastika, runas māksla, sadarbība" at bounding box center [493, 406] width 224 height 18
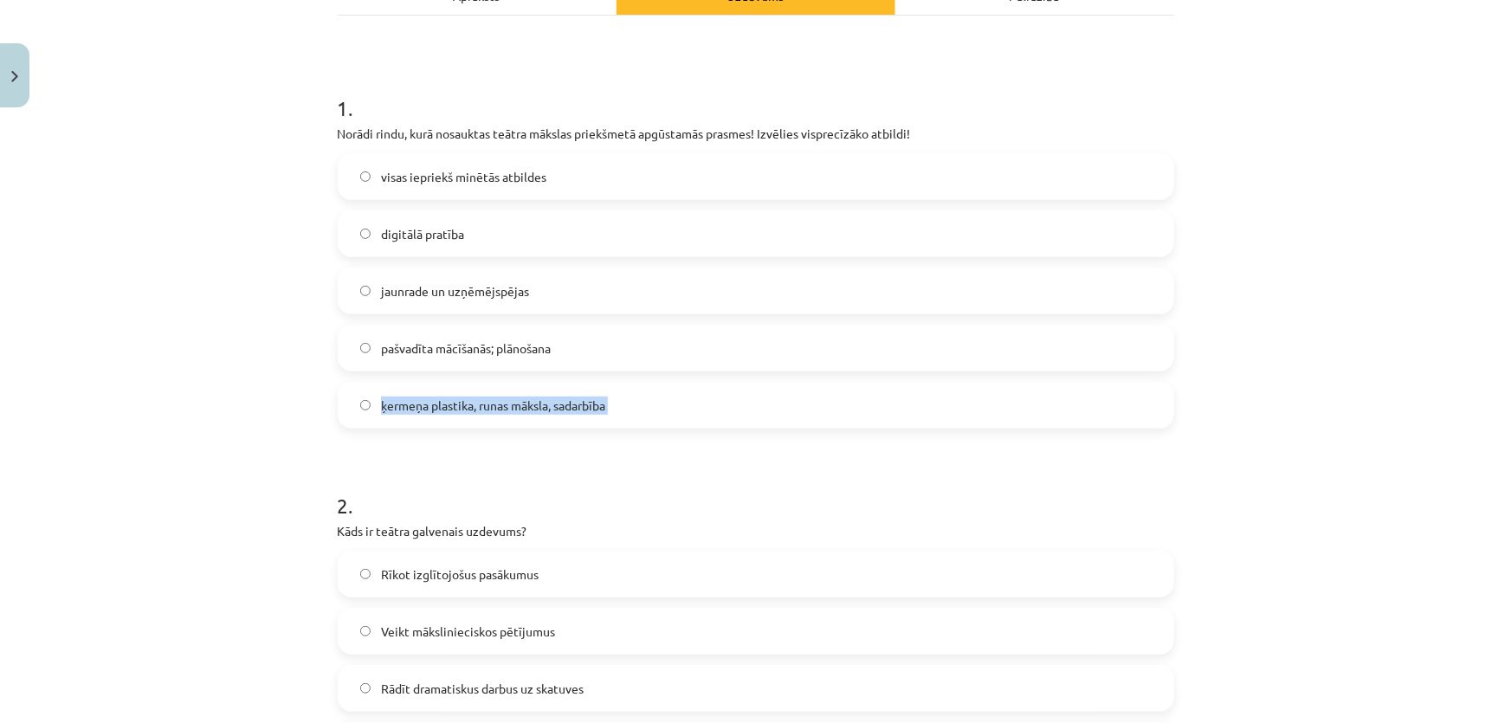
copy span "ķermeņa plastika, runas māksla, sadarbība"
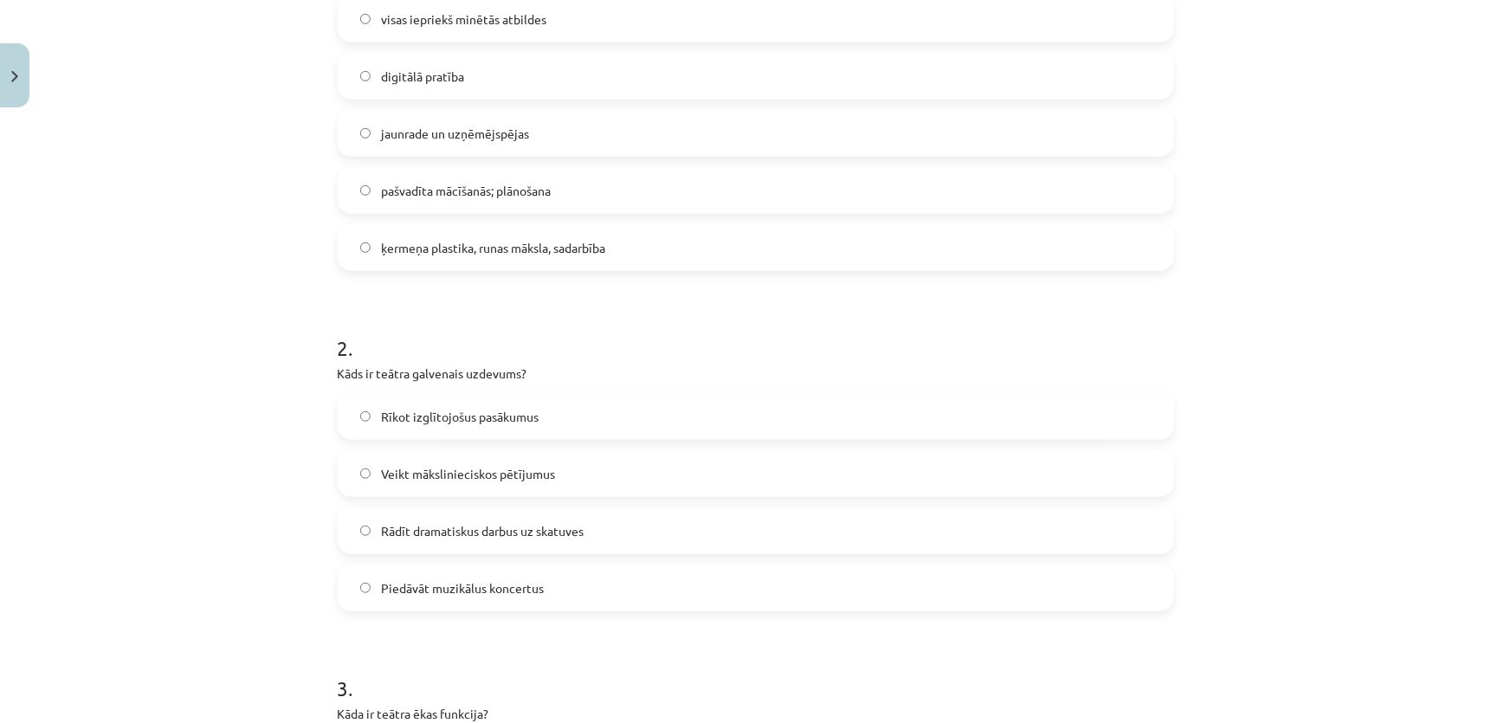
click at [415, 364] on p "Kāds ir teātra galvenais uzdevums?" at bounding box center [756, 373] width 836 height 18
click at [418, 364] on p "Kāds ir teātra galvenais uzdevums?" at bounding box center [756, 373] width 836 height 18
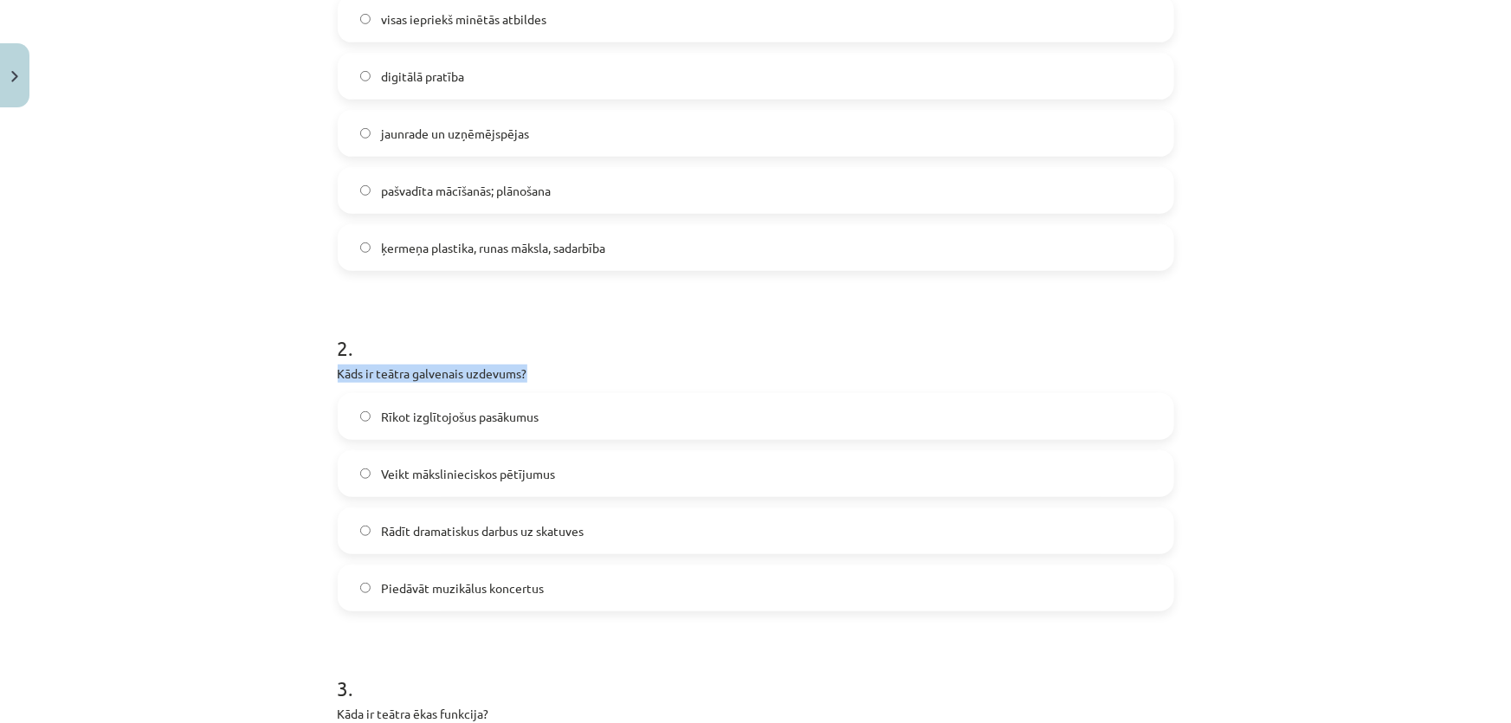
copy div "Kāds ir teātra galvenais uzdevums?"
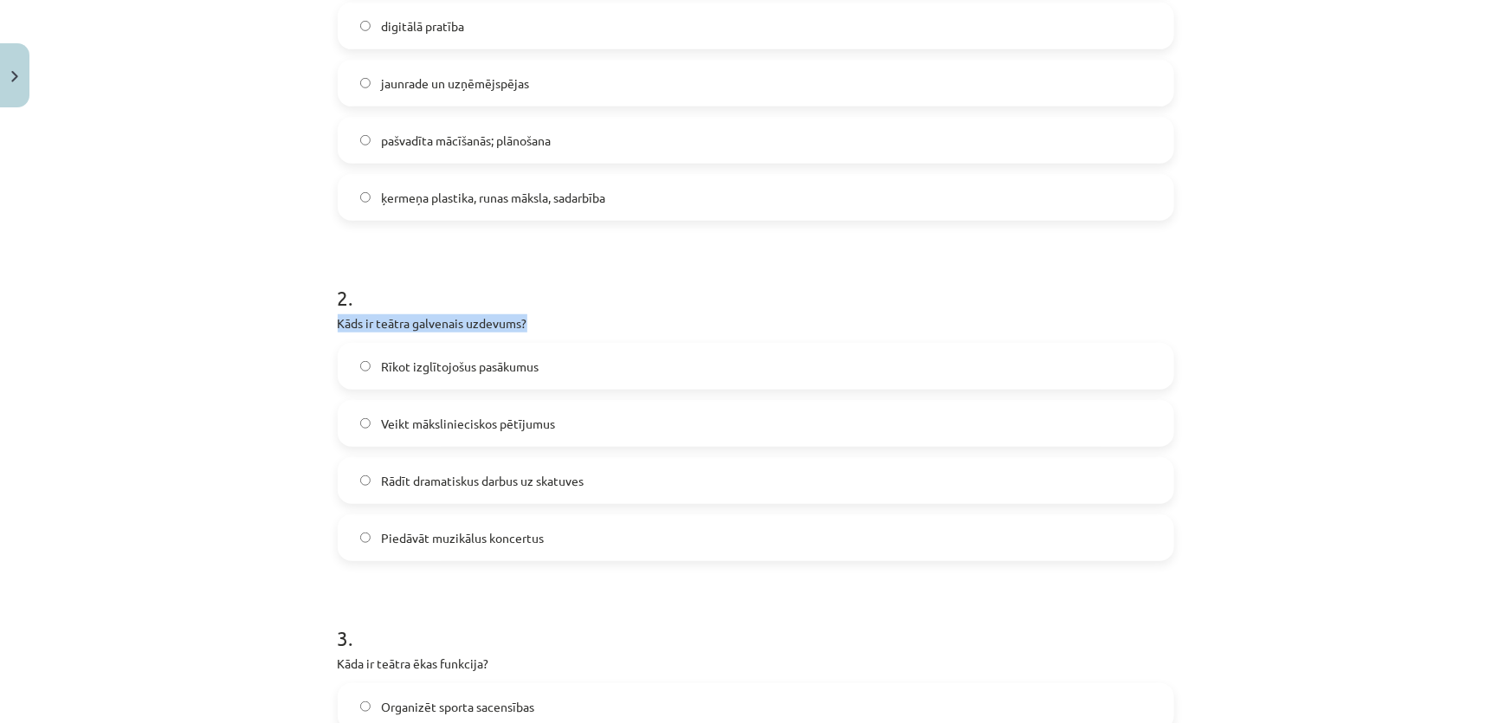
scroll to position [515, 0]
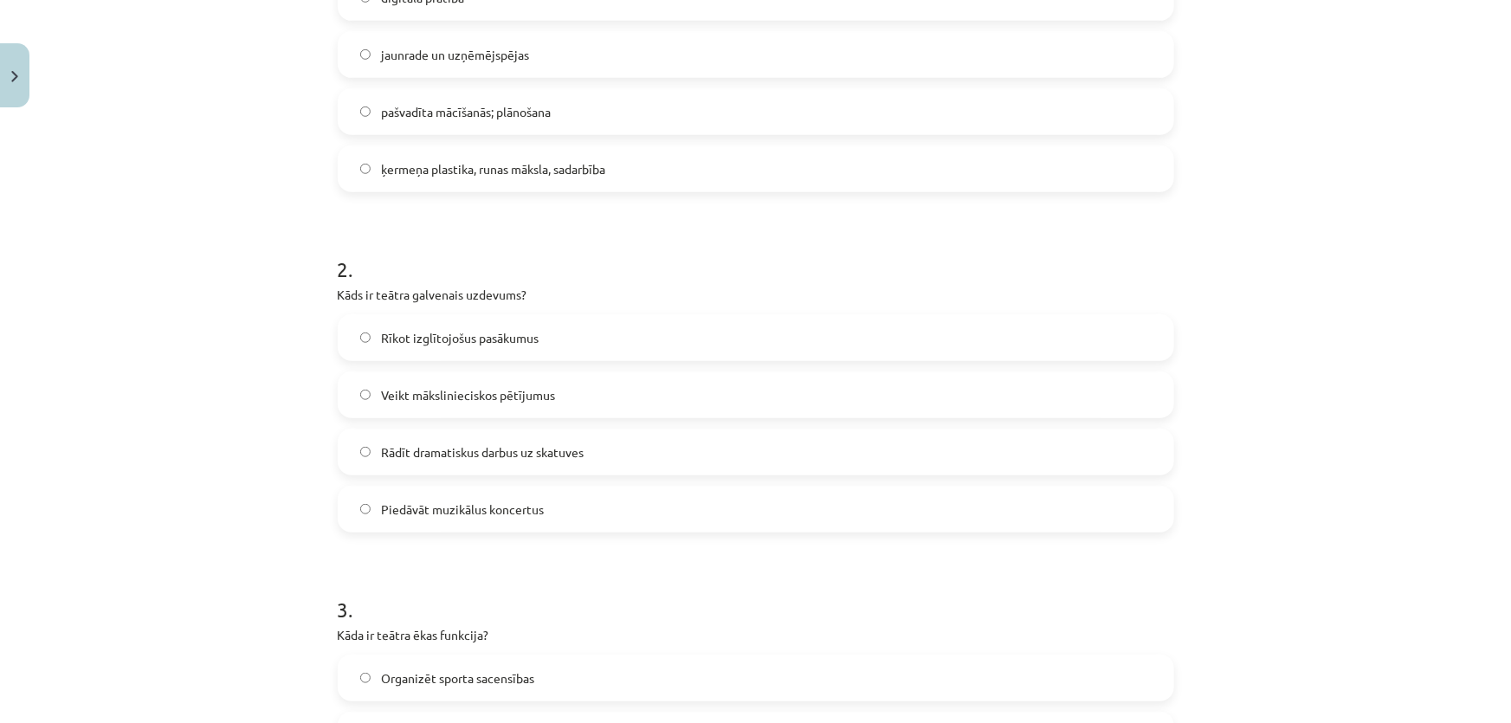
click at [384, 448] on span "Rādīt dramatiskus darbus uz skatuves" at bounding box center [482, 452] width 203 height 18
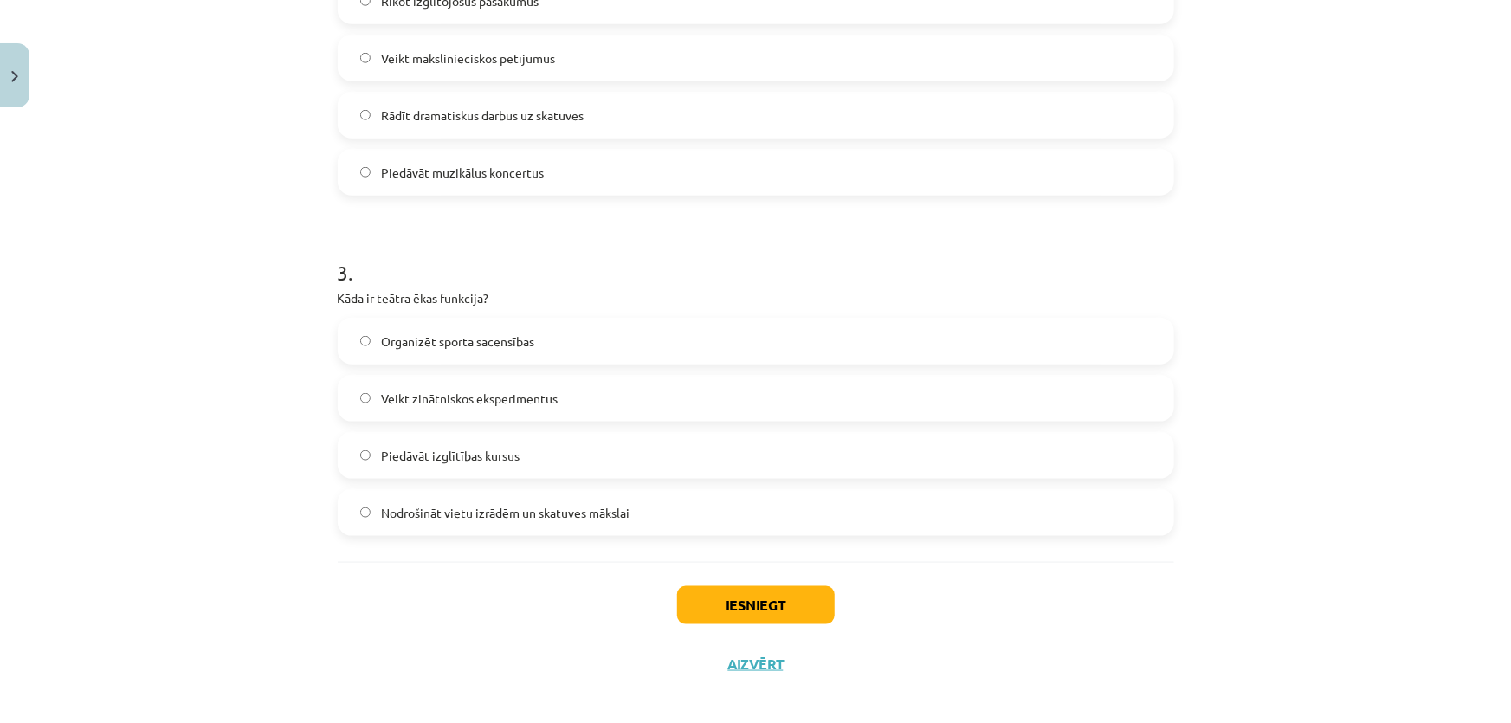
scroll to position [865, 0]
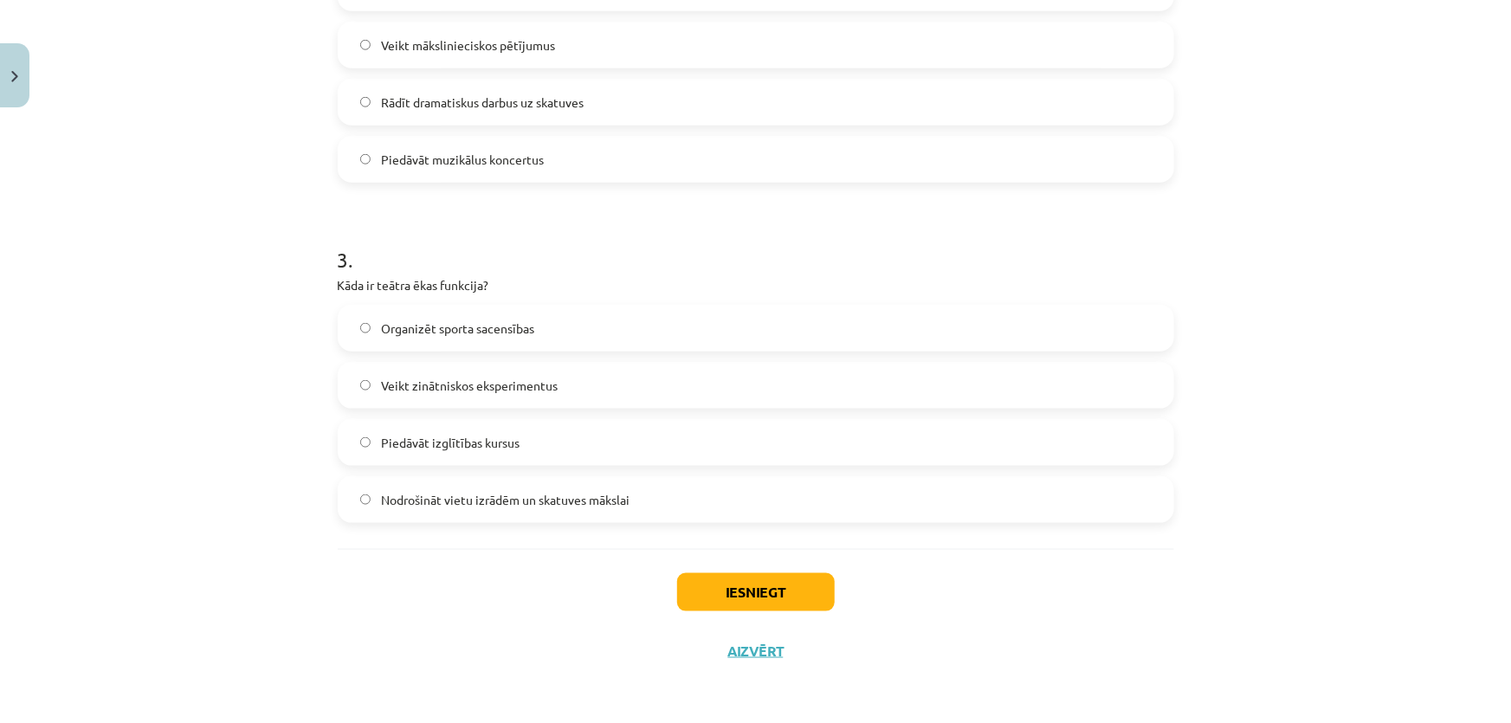
click at [412, 505] on span "Nodrošināt vietu izrādēm un skatuves mākslai" at bounding box center [505, 500] width 248 height 18
click at [752, 579] on button "Iesniegt" at bounding box center [756, 592] width 158 height 38
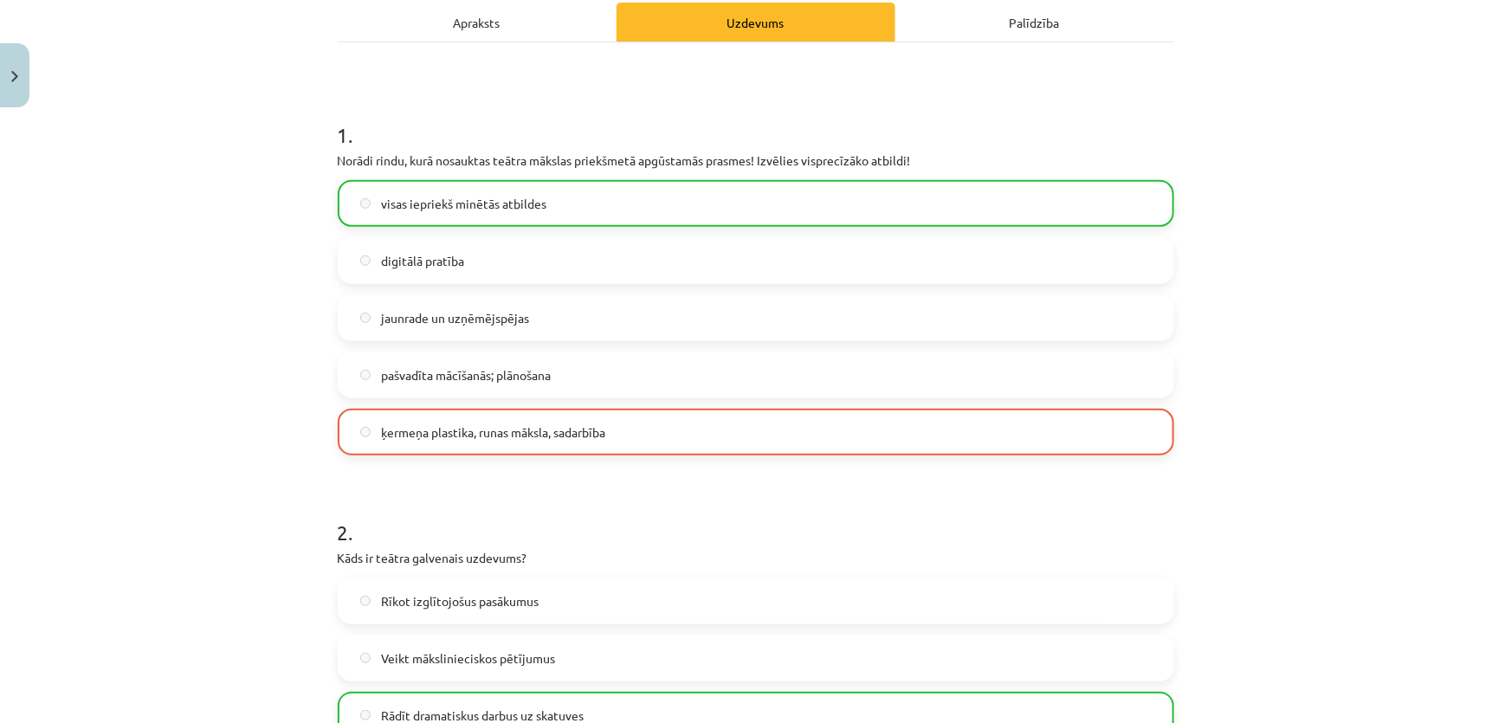
scroll to position [235, 0]
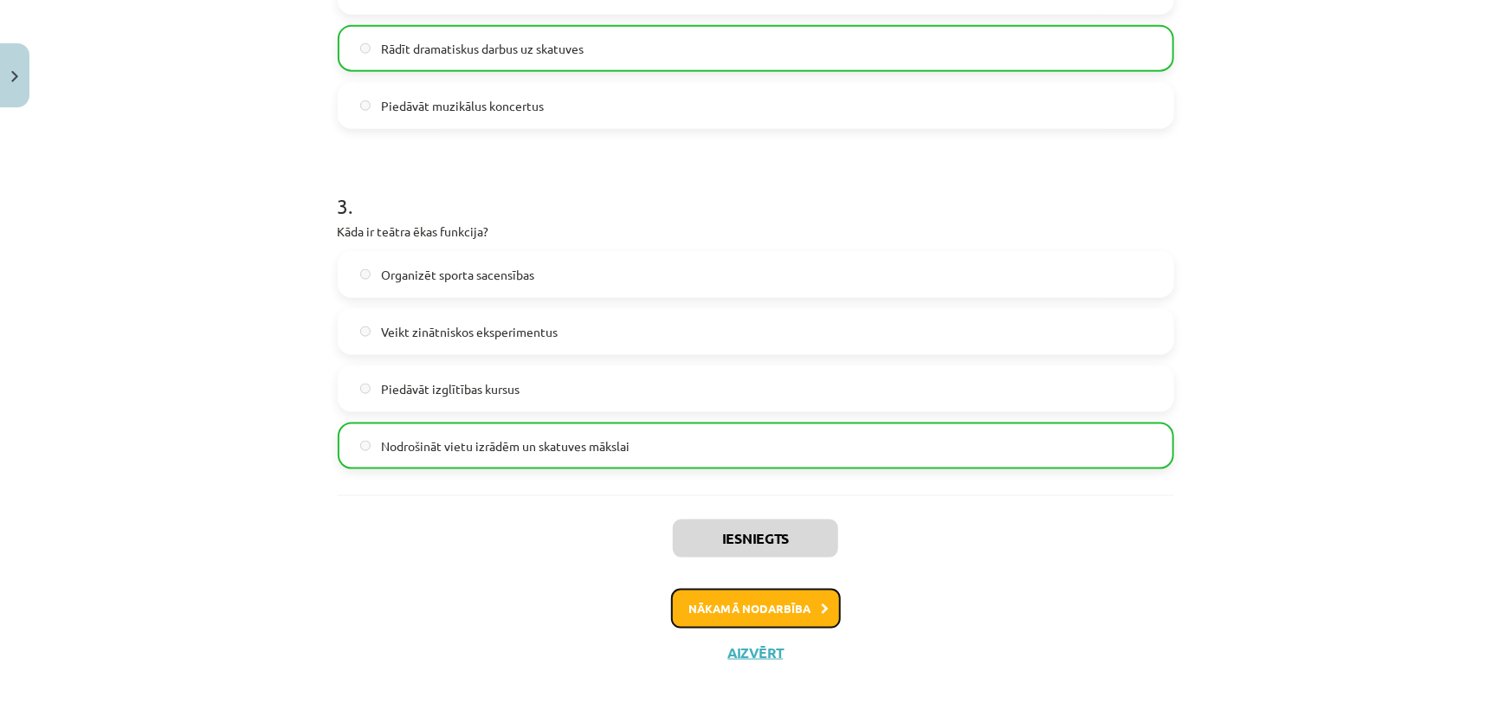
click at [700, 603] on button "Nākamā nodarbība" at bounding box center [756, 609] width 170 height 40
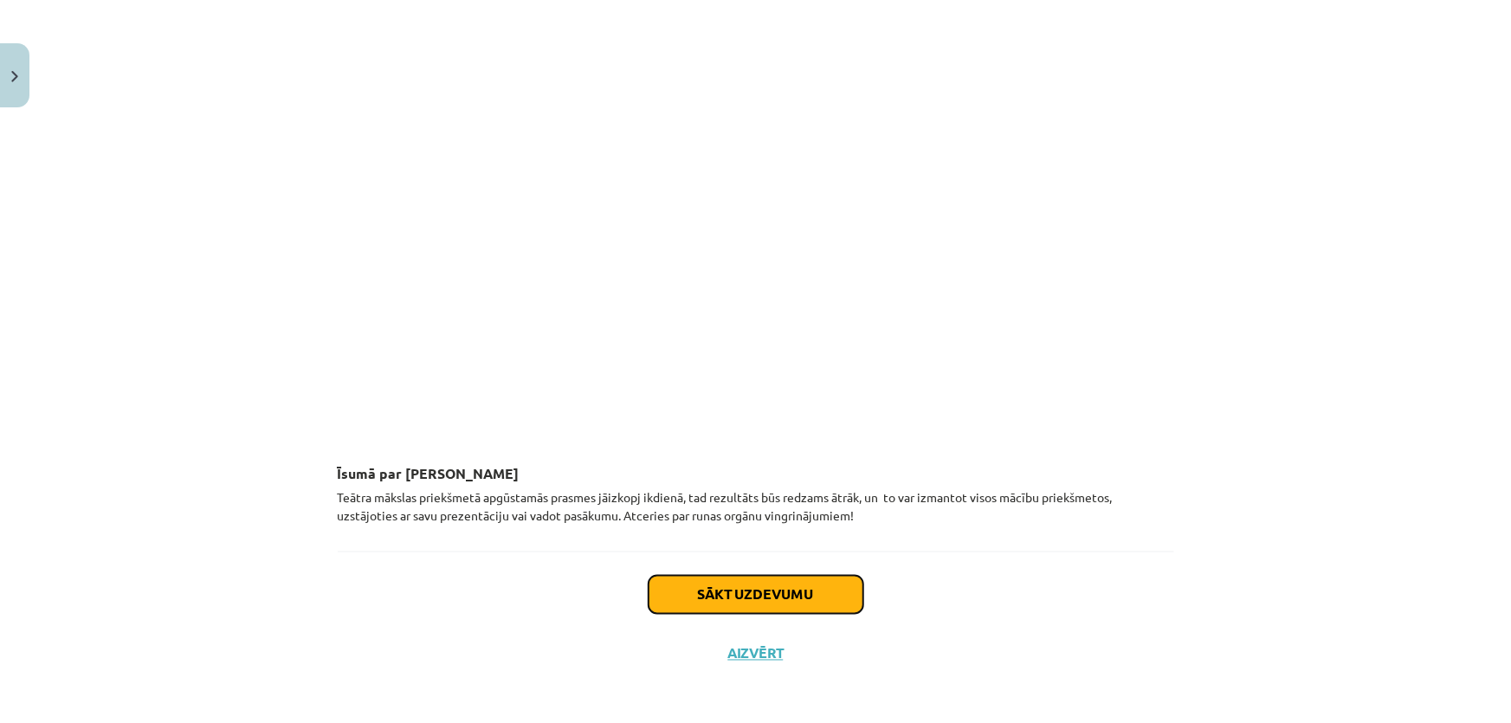
click at [745, 591] on button "Sākt uzdevumu" at bounding box center [755, 595] width 215 height 38
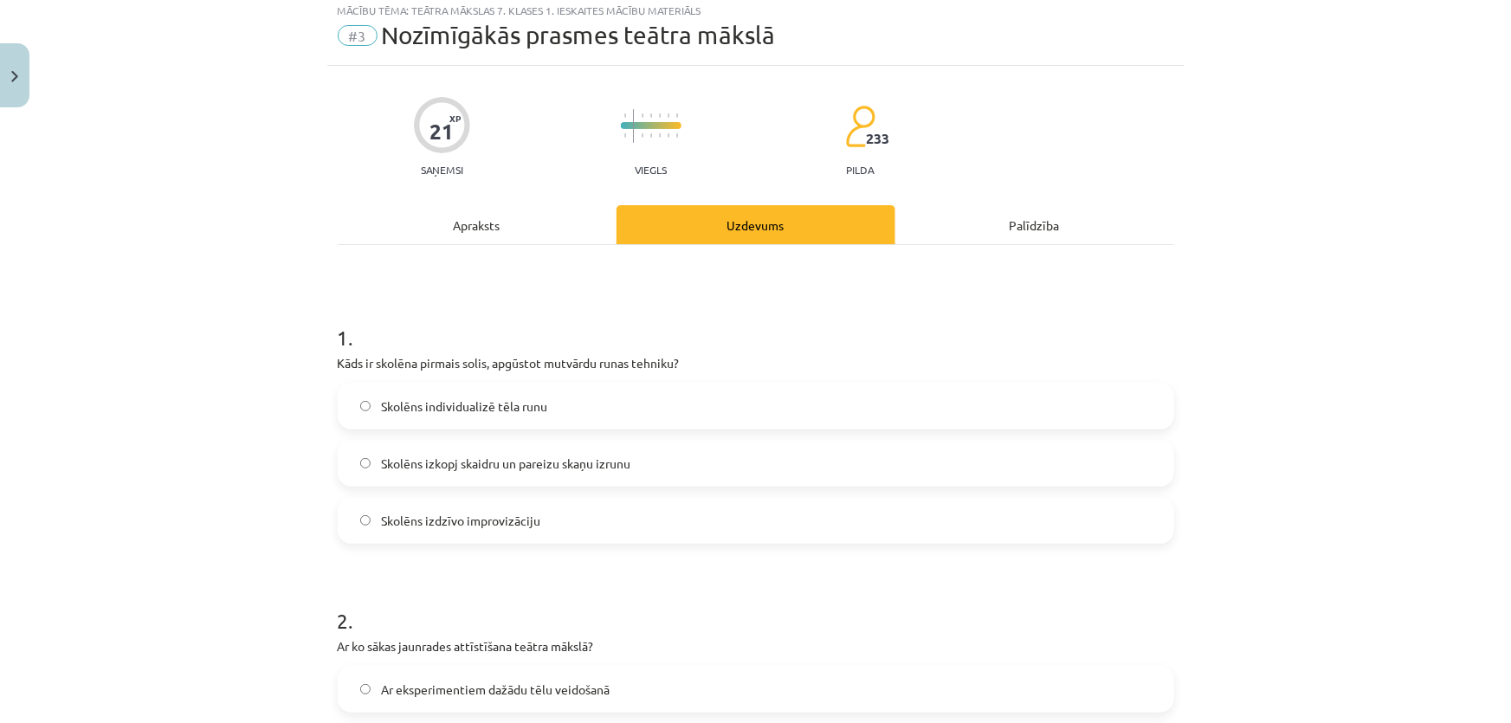
scroll to position [43, 0]
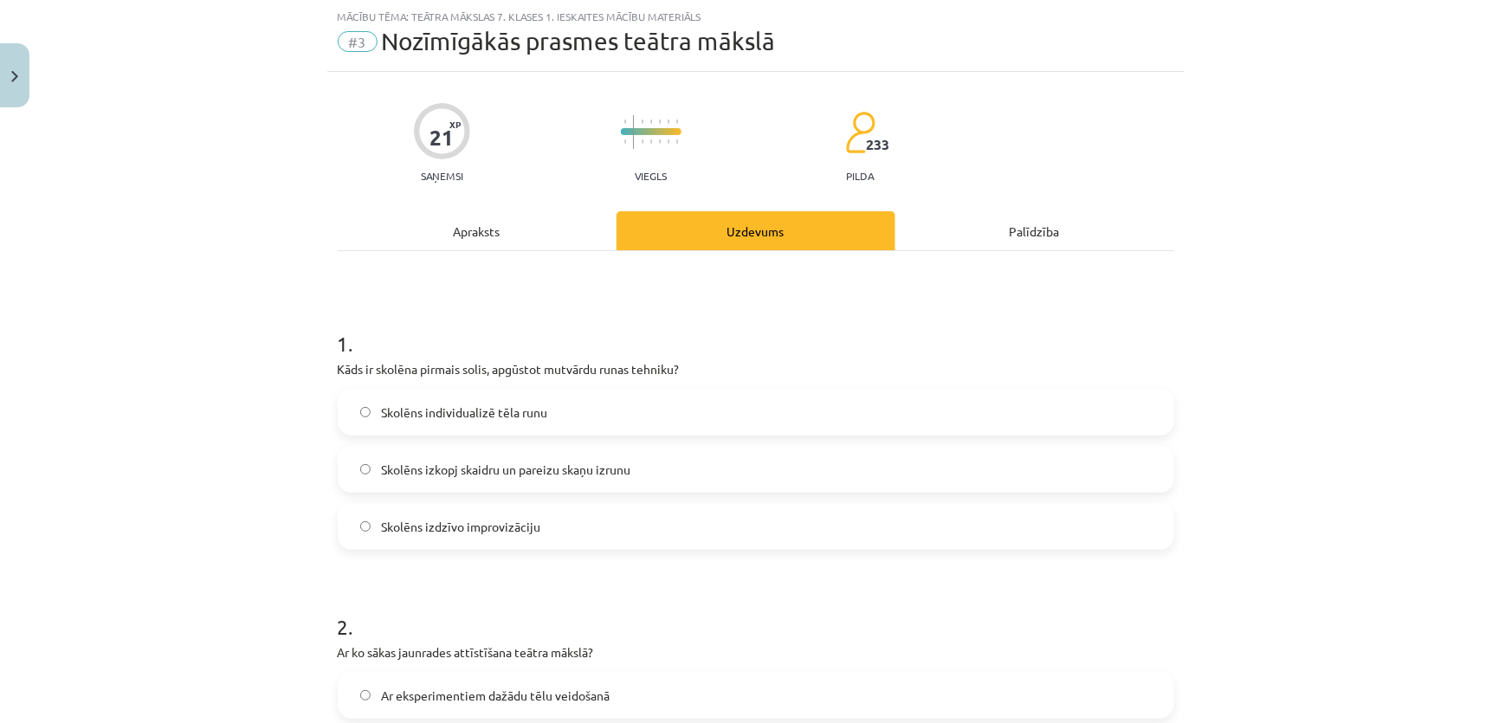
click at [525, 365] on p "Kāds ir skolēna pirmais solis, apgūstot mutvārdu runas tehniku?" at bounding box center [756, 369] width 836 height 18
click at [145, 333] on div "Mācību tēma: Teātra mākslas 7. klases 1. ieskaites mācību materiāls #3 Nozīmīgā…" at bounding box center [755, 361] width 1511 height 723
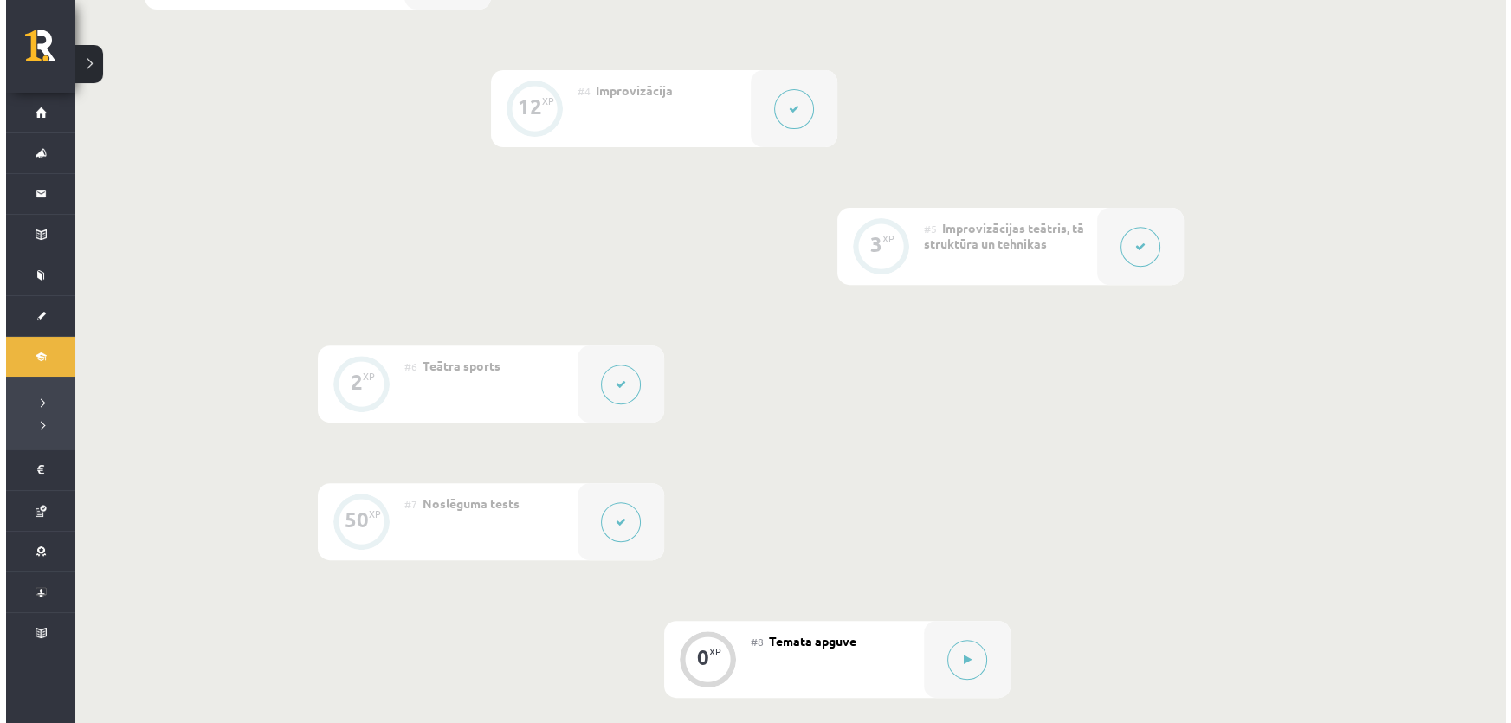
scroll to position [1087, 0]
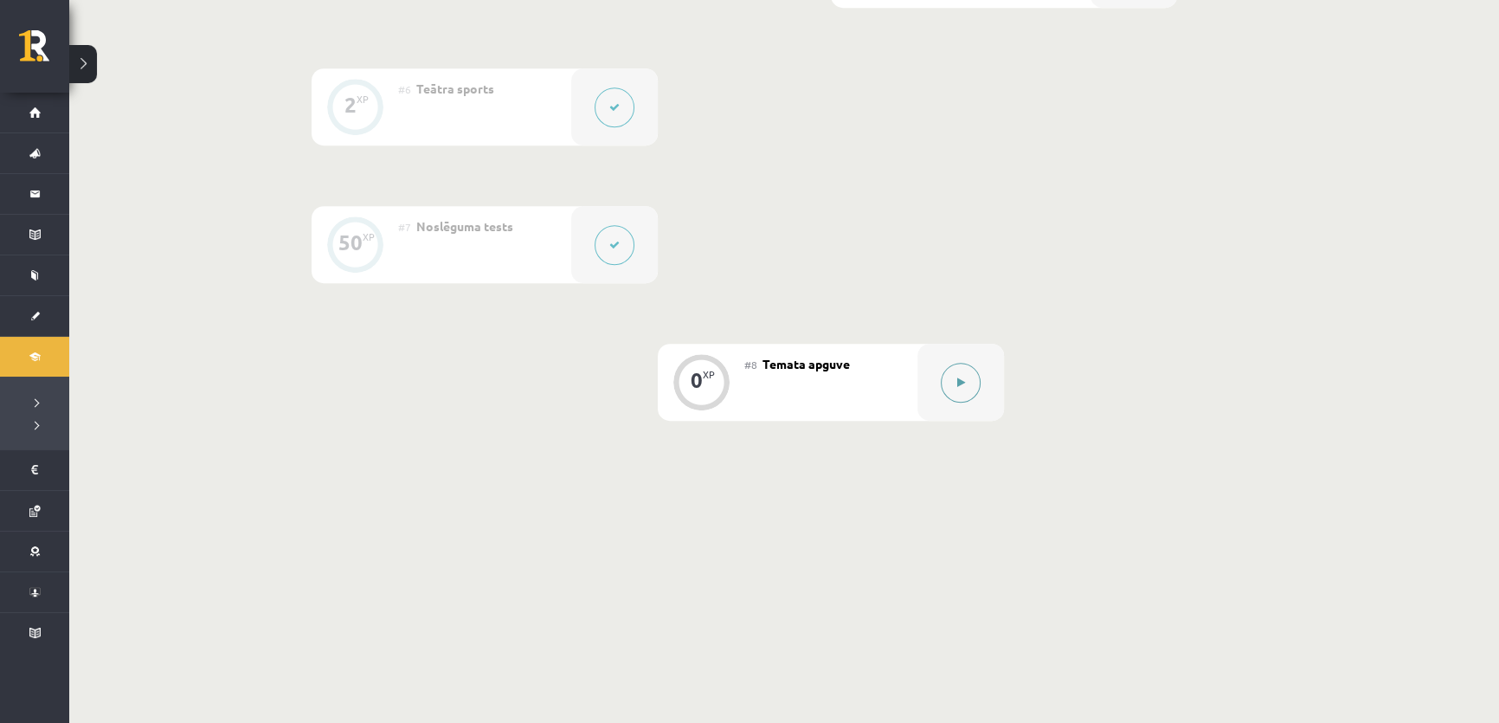
click at [967, 392] on button at bounding box center [961, 383] width 40 height 40
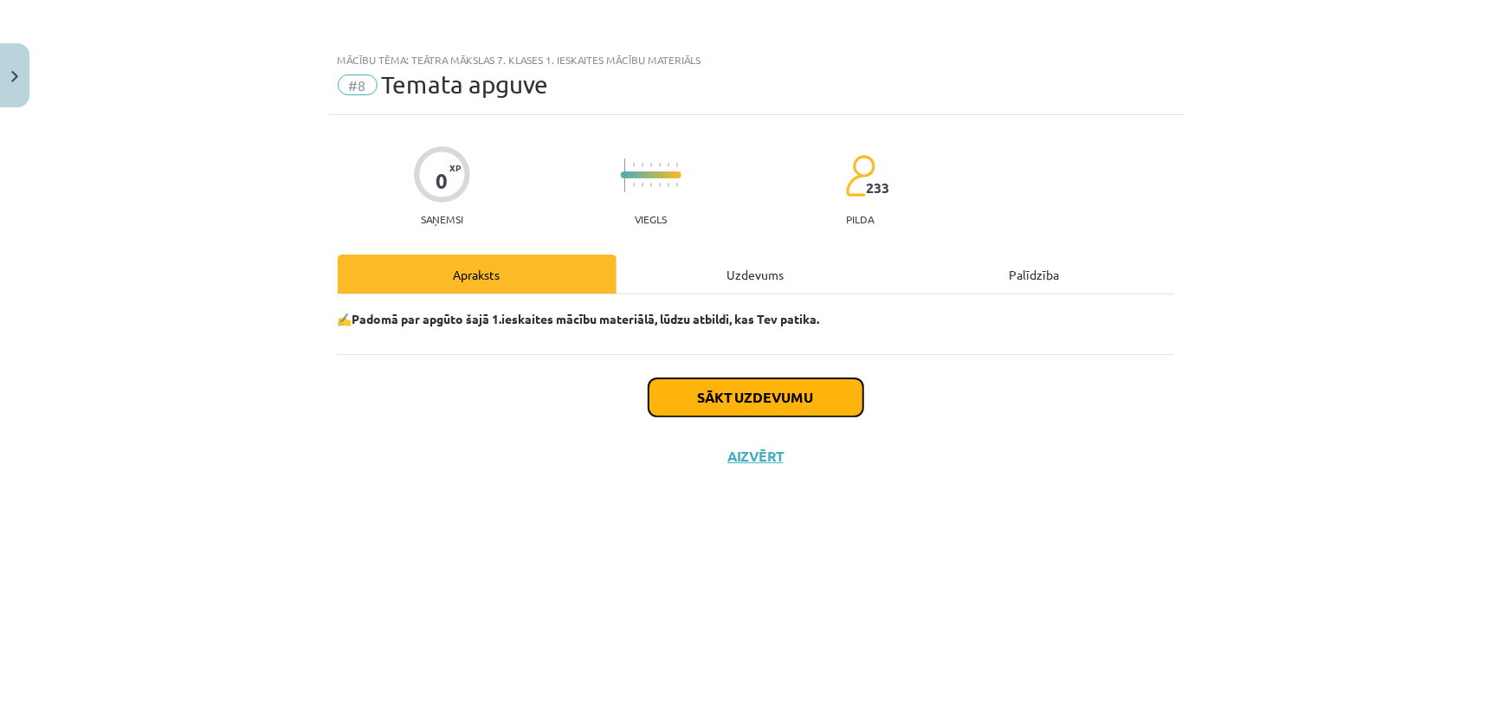
click at [814, 392] on button "Sākt uzdevumu" at bounding box center [755, 397] width 215 height 38
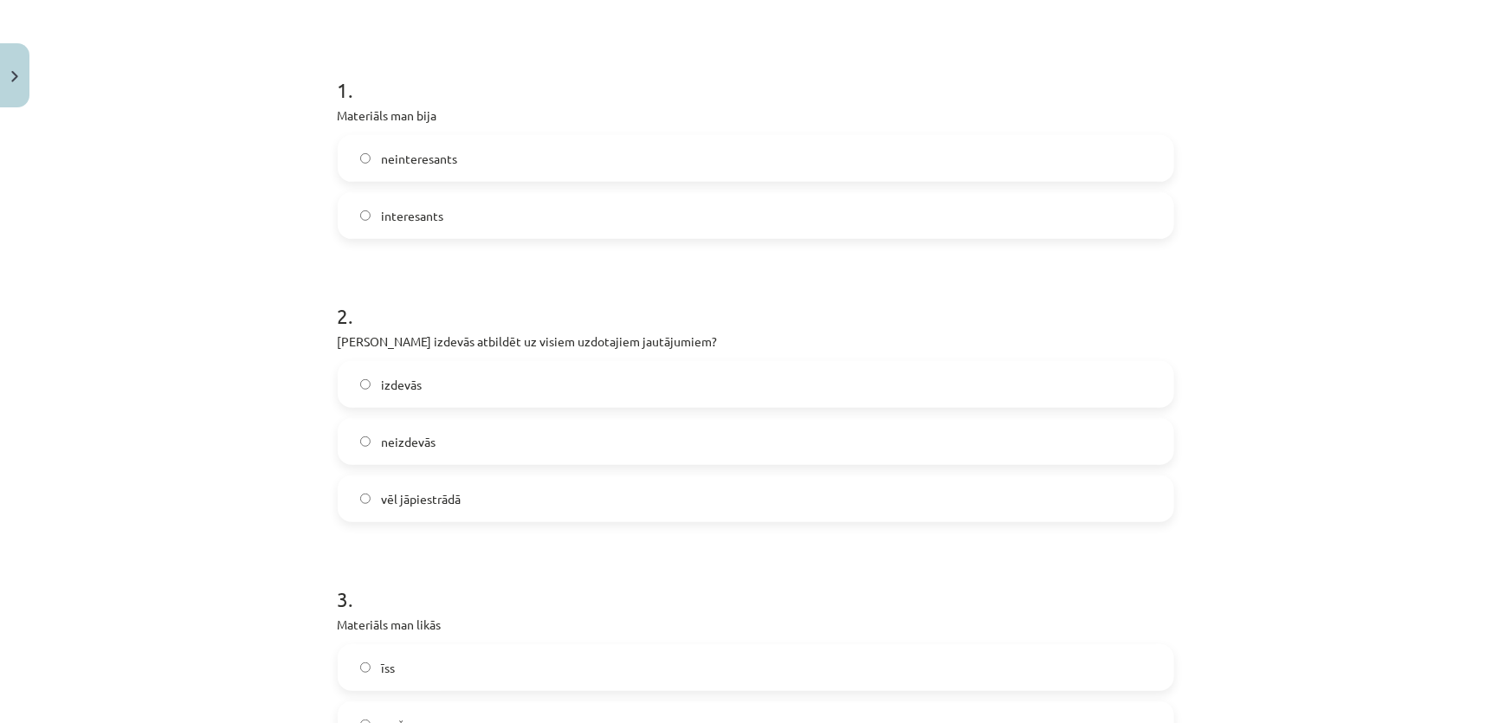
scroll to position [314, 0]
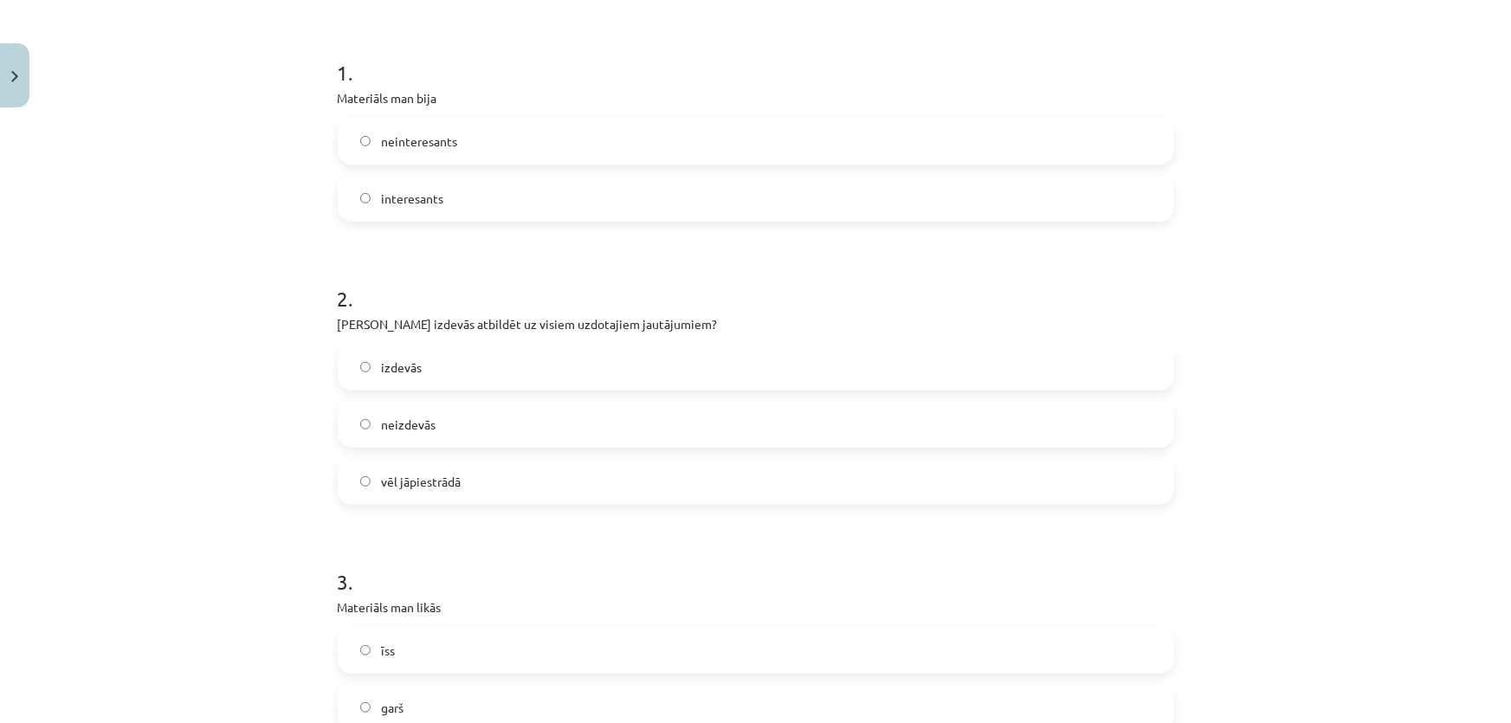
click at [428, 190] on span "interesants" at bounding box center [412, 199] width 62 height 18
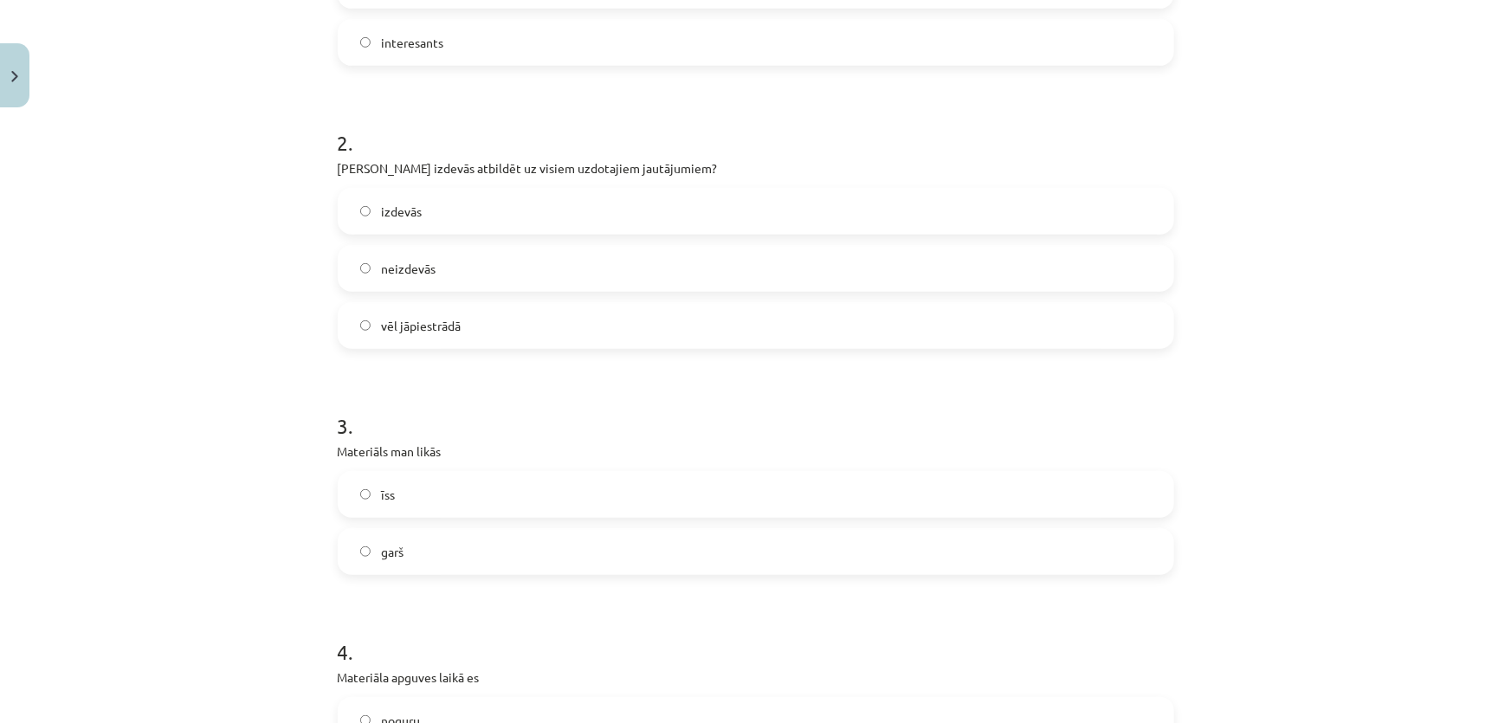
scroll to position [472, 0]
click at [406, 328] on span "vēl jāpiestrādā" at bounding box center [421, 324] width 80 height 18
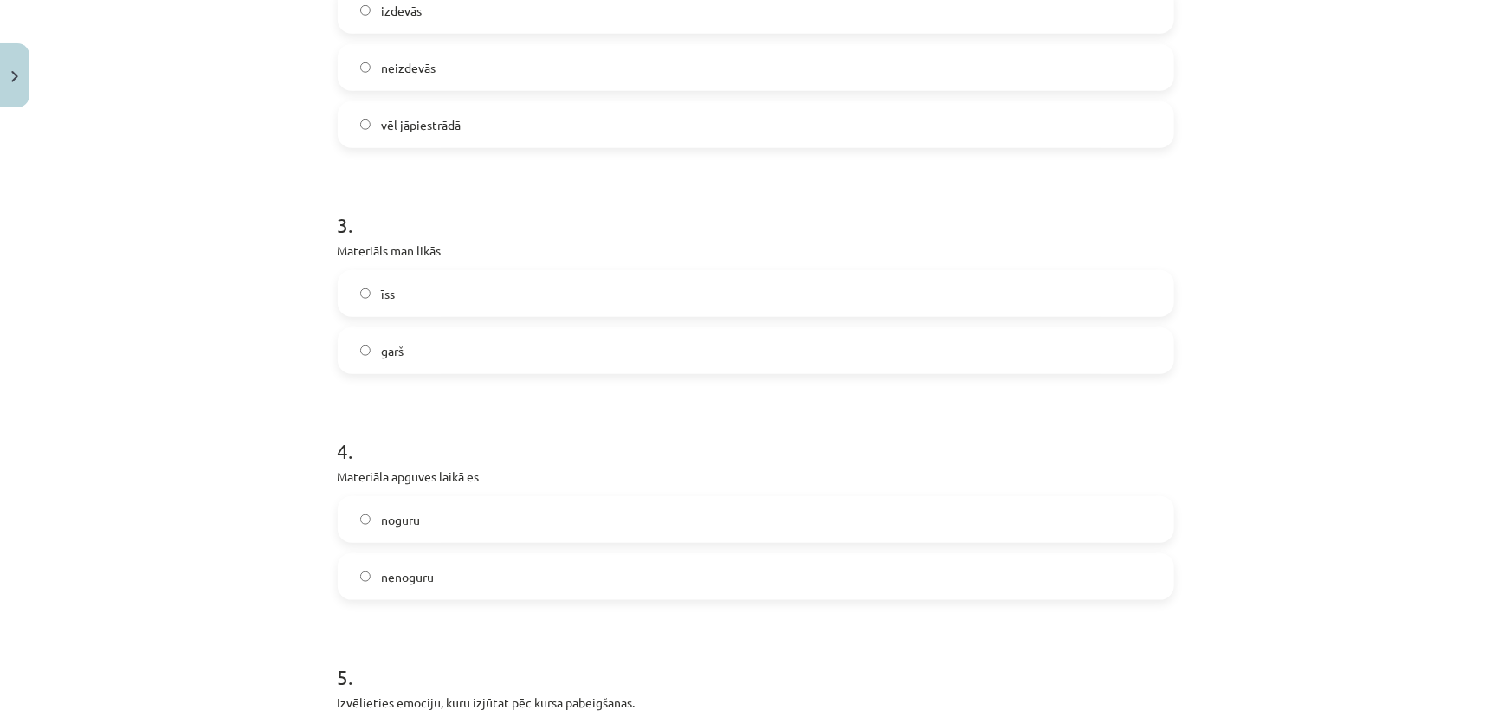
scroll to position [708, 0]
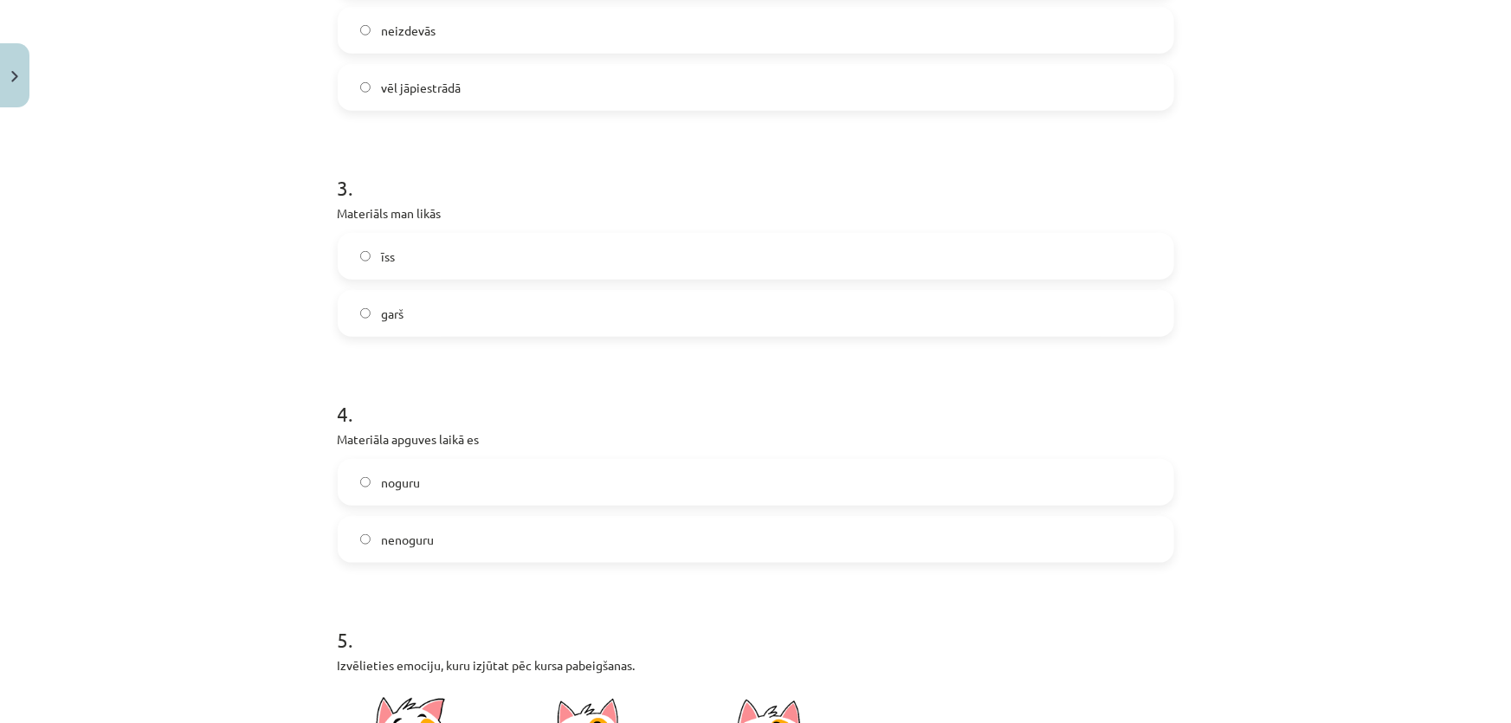
click at [421, 261] on label "īss" at bounding box center [755, 256] width 833 height 43
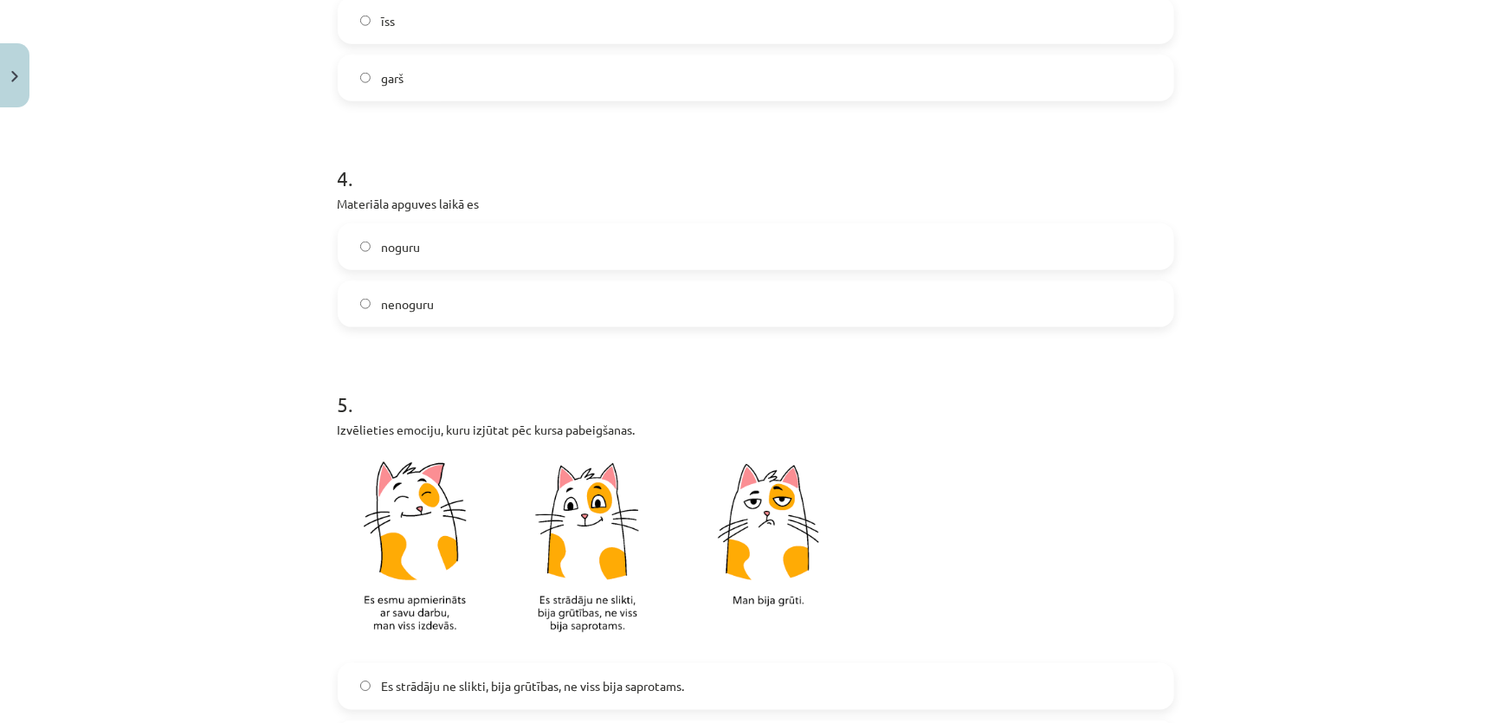
click at [441, 293] on label "nenoguru" at bounding box center [755, 303] width 833 height 43
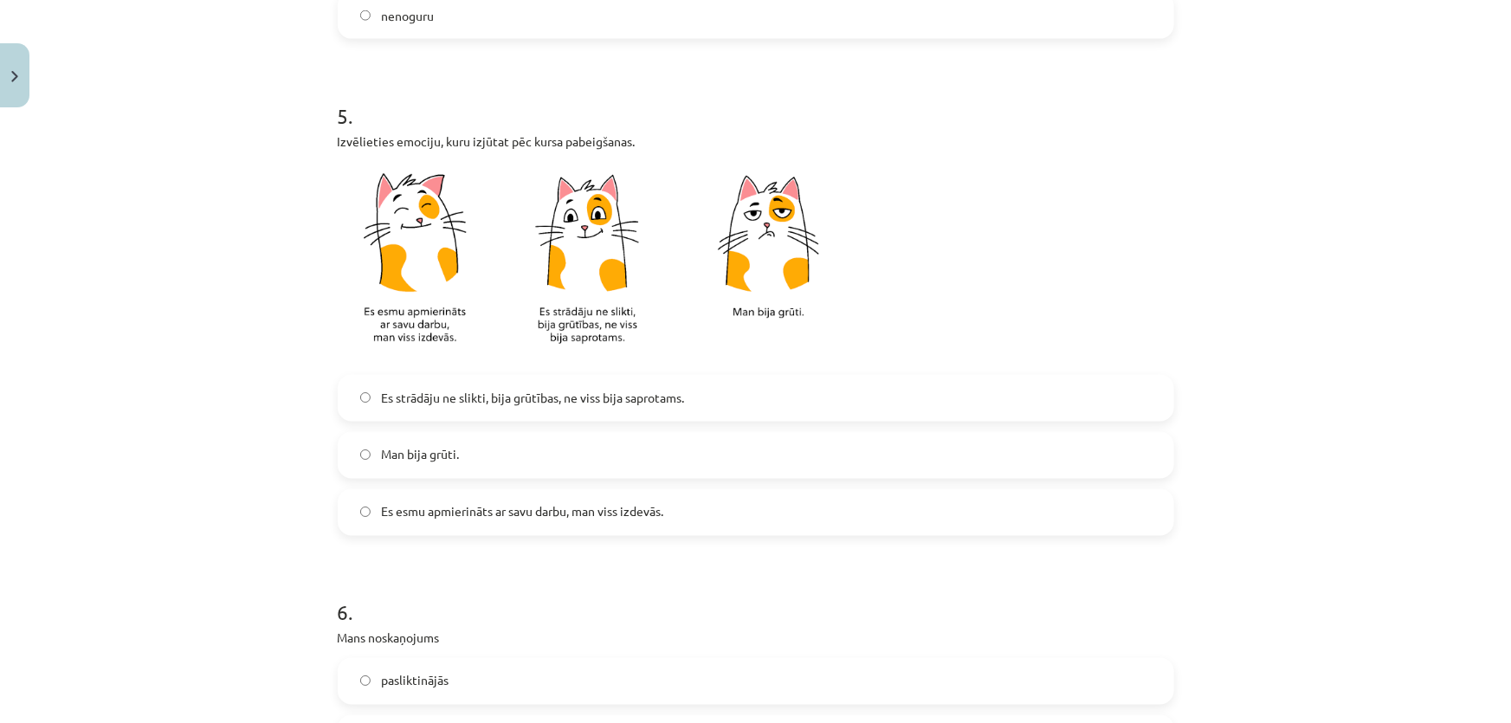
scroll to position [1259, 0]
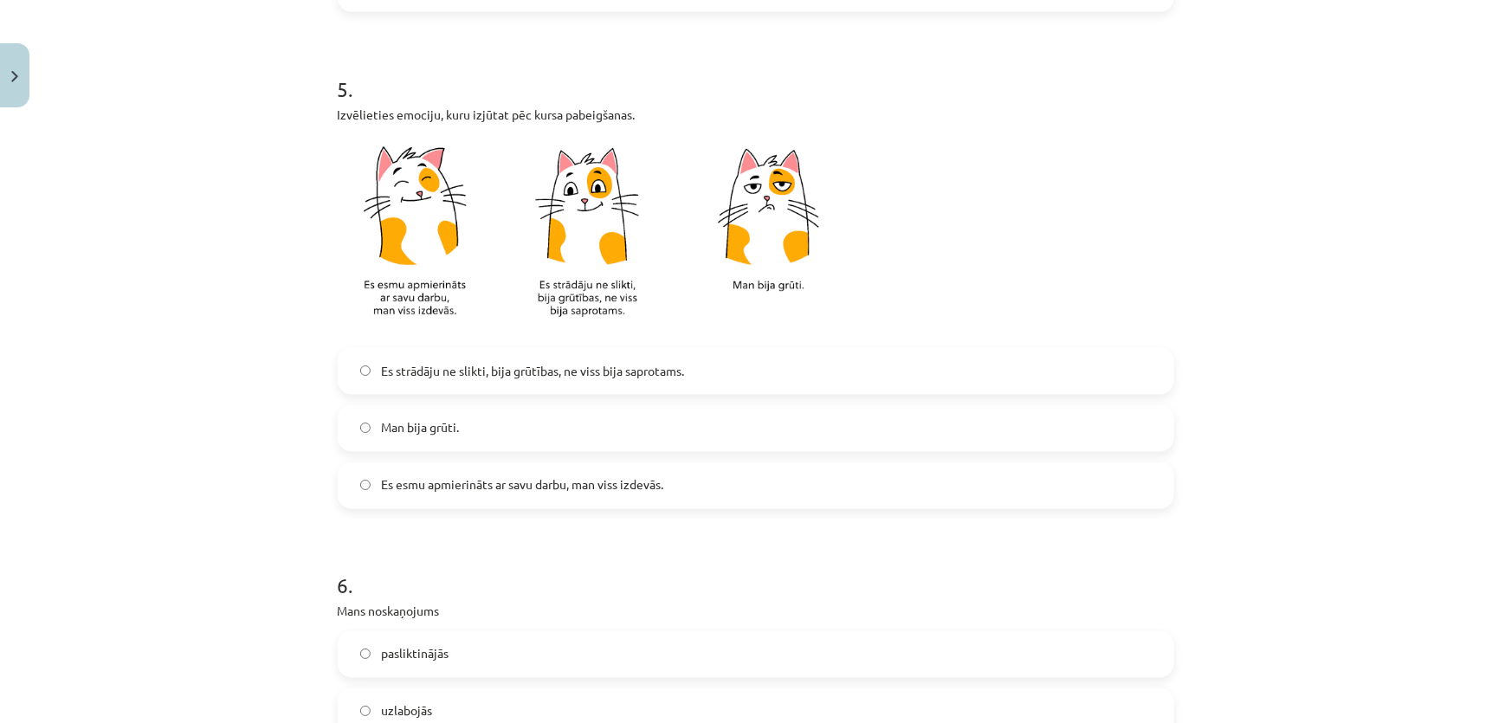
click at [459, 363] on span "Es strādāju ne slikti, bija grūtības, ne viss bija saprotams." at bounding box center [532, 371] width 303 height 18
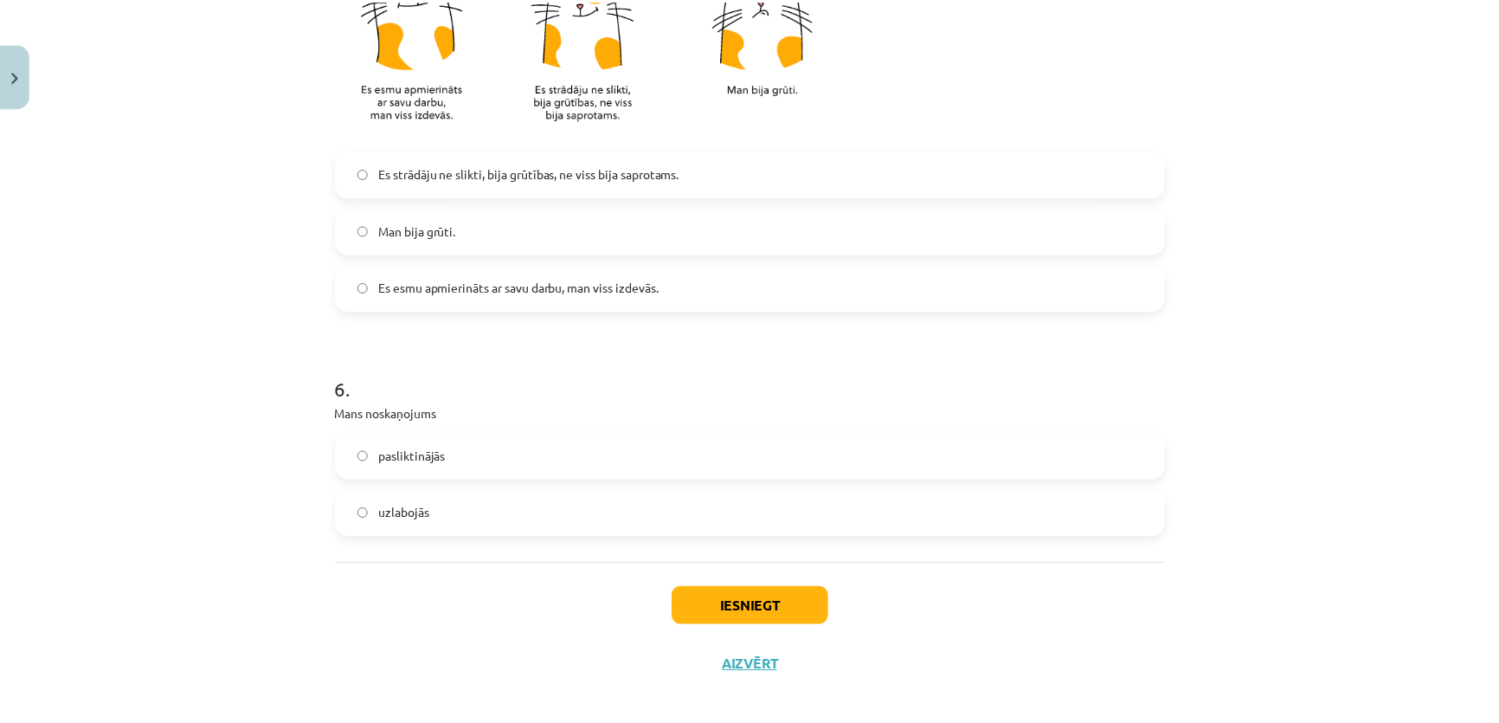
scroll to position [1470, 0]
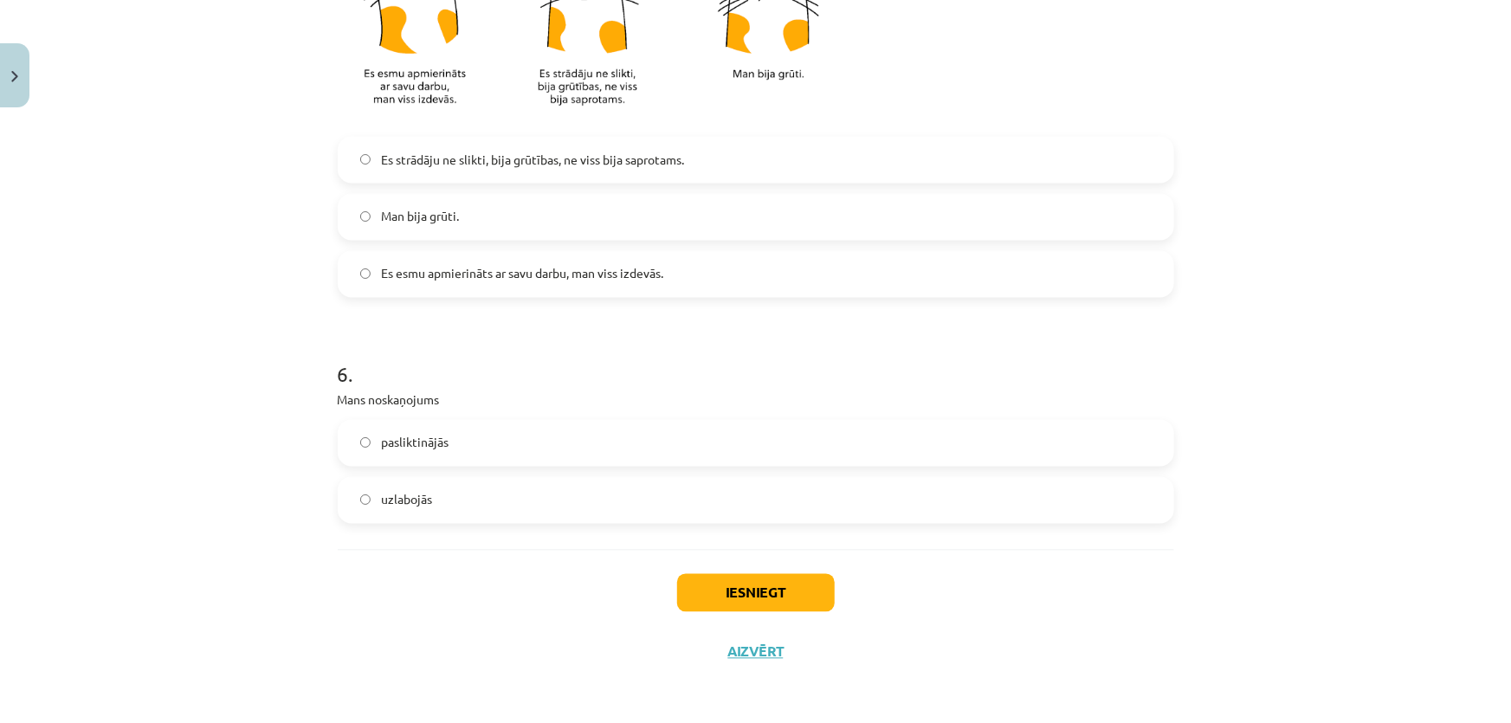
click at [482, 498] on label "uzlabojās" at bounding box center [755, 500] width 833 height 43
click at [773, 589] on button "Iesniegt" at bounding box center [756, 593] width 158 height 38
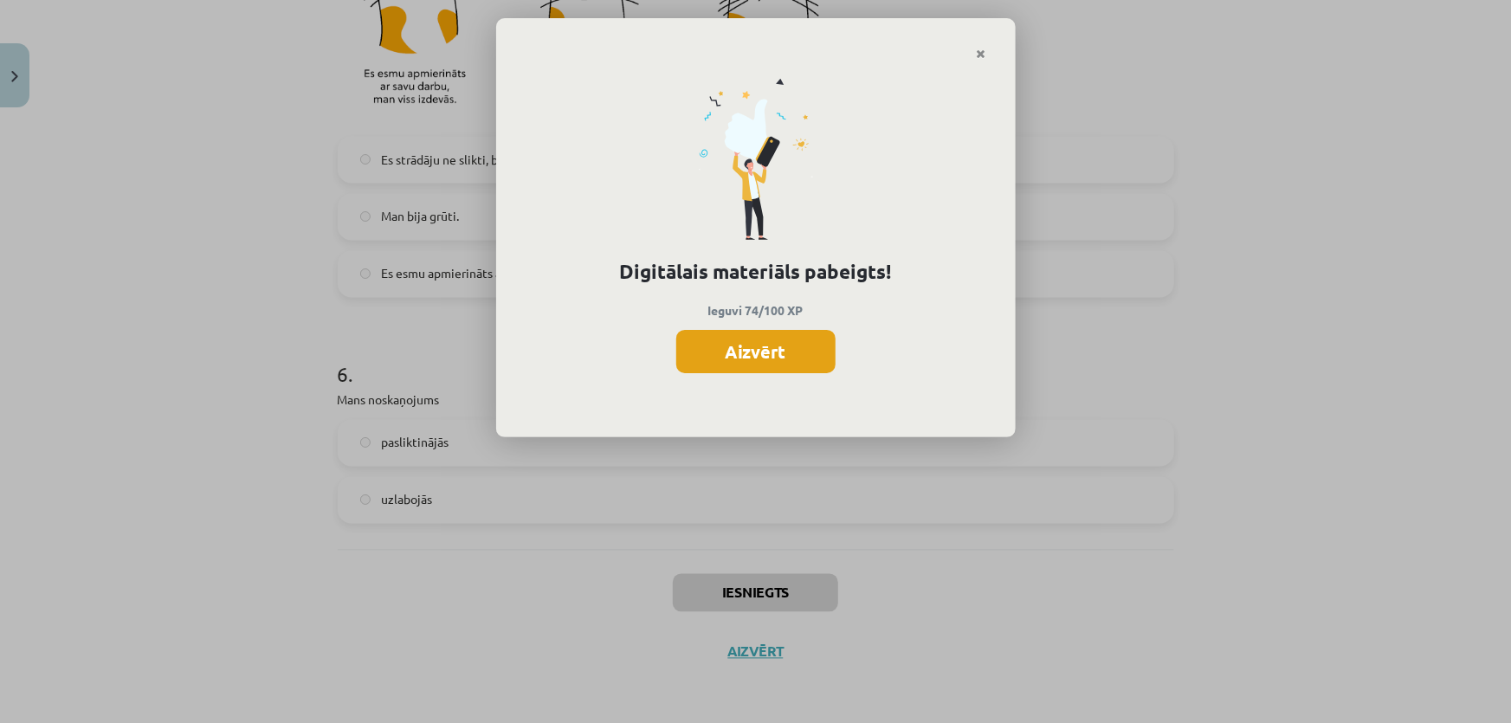
click at [750, 333] on button "Aizvērt" at bounding box center [755, 351] width 159 height 43
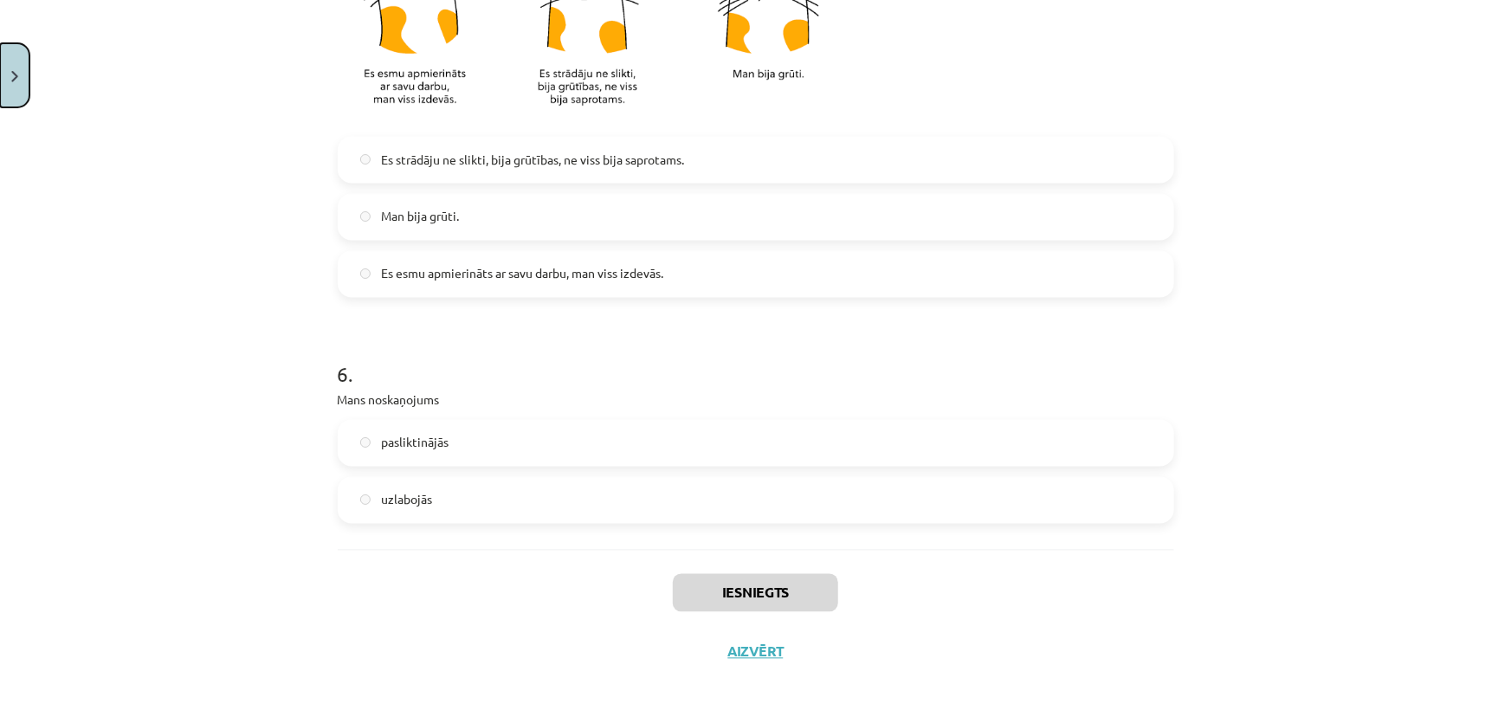
click at [11, 81] on img "Close" at bounding box center [14, 76] width 7 height 11
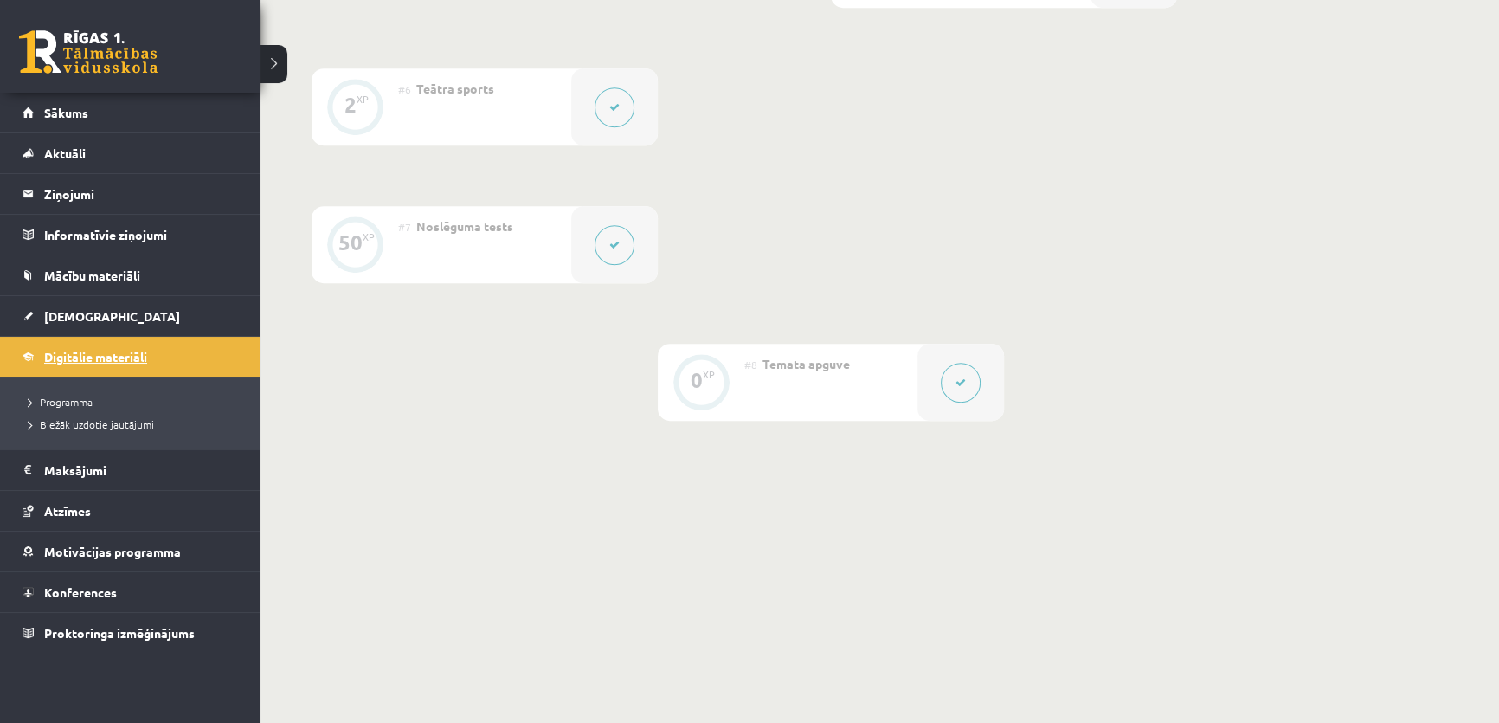
click at [44, 359] on span "Digitālie materiāli" at bounding box center [95, 357] width 103 height 16
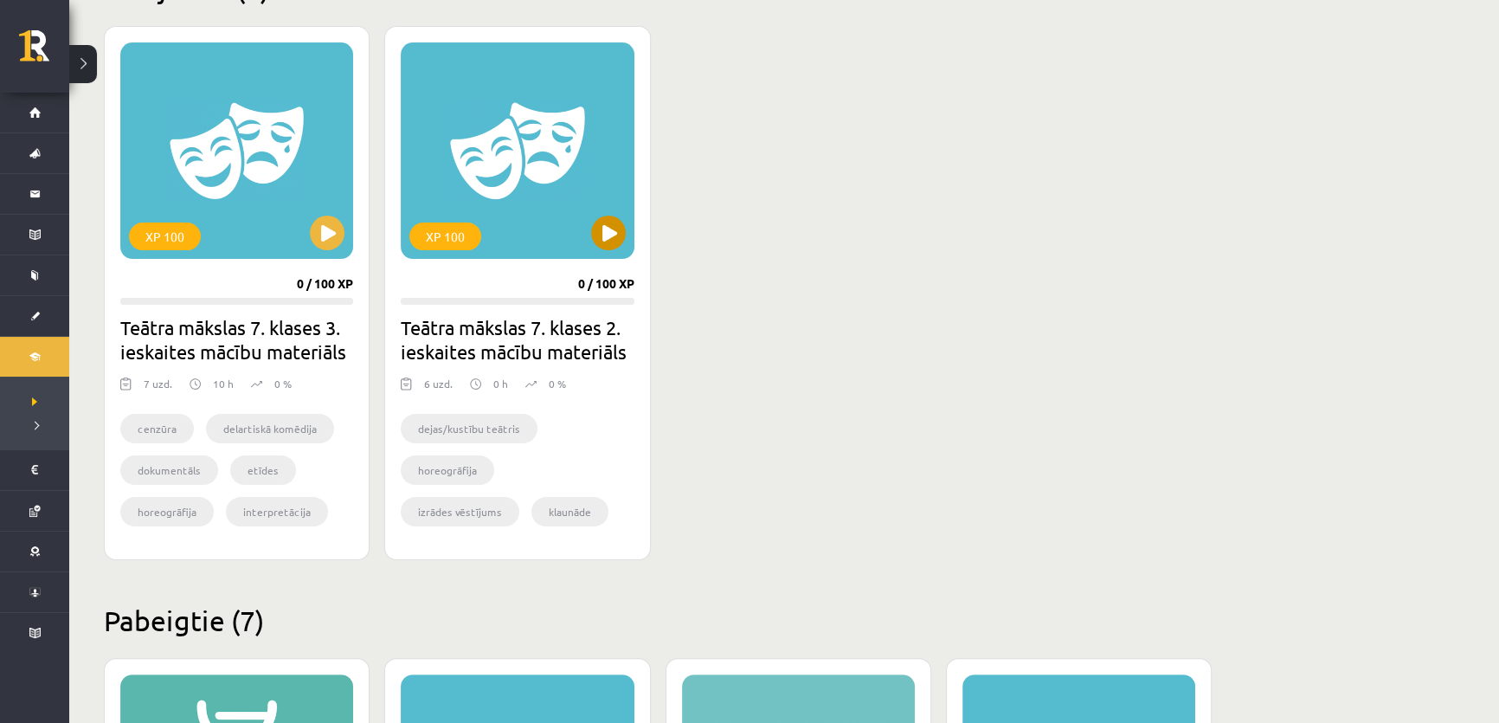
scroll to position [157, 0]
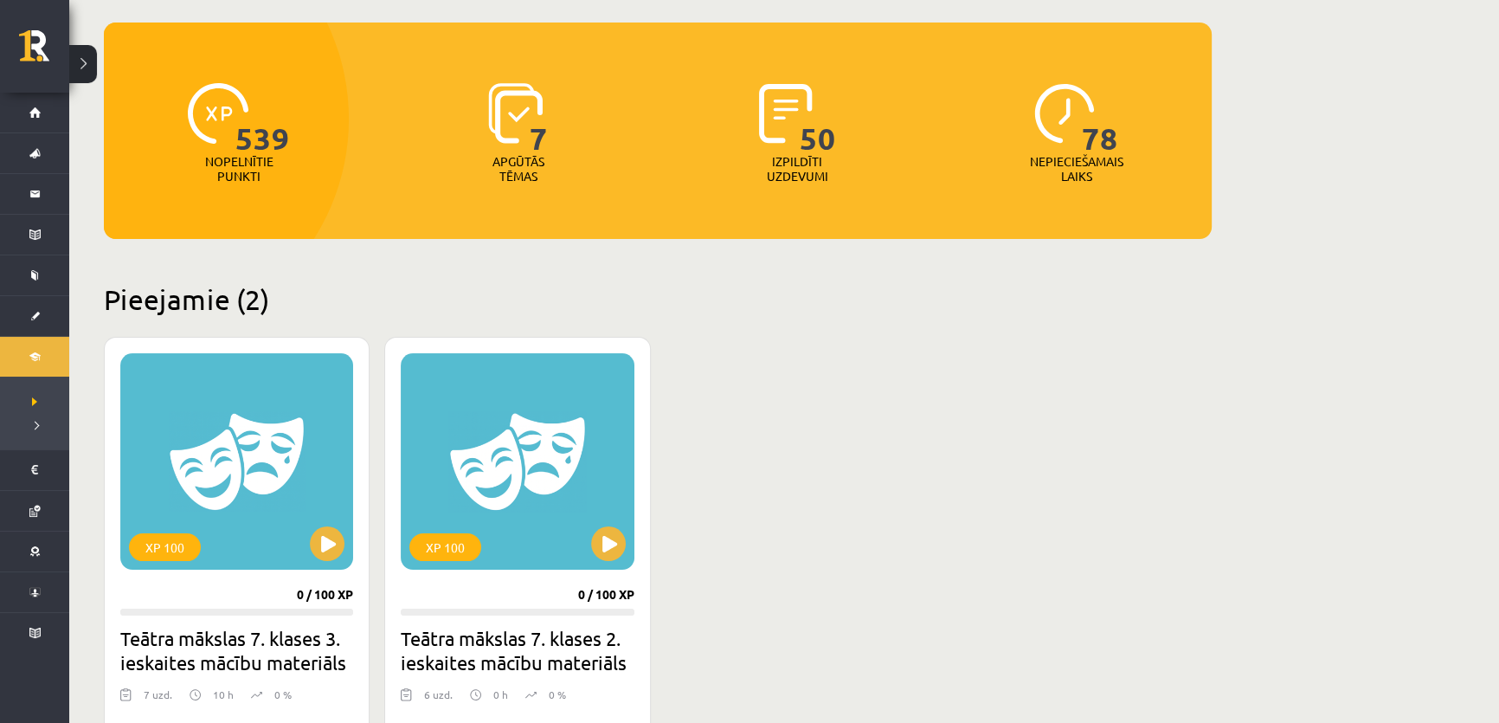
drag, startPoint x: 812, startPoint y: 450, endPoint x: 819, endPoint y: 459, distance: 11.1
click at [809, 459] on div "XP 100 0 / 100 XP Teātra mākslas 7. klases 3. ieskaites mācību materiāls 7 uzd.…" at bounding box center [658, 604] width 1108 height 534
click at [320, 543] on button at bounding box center [327, 543] width 35 height 35
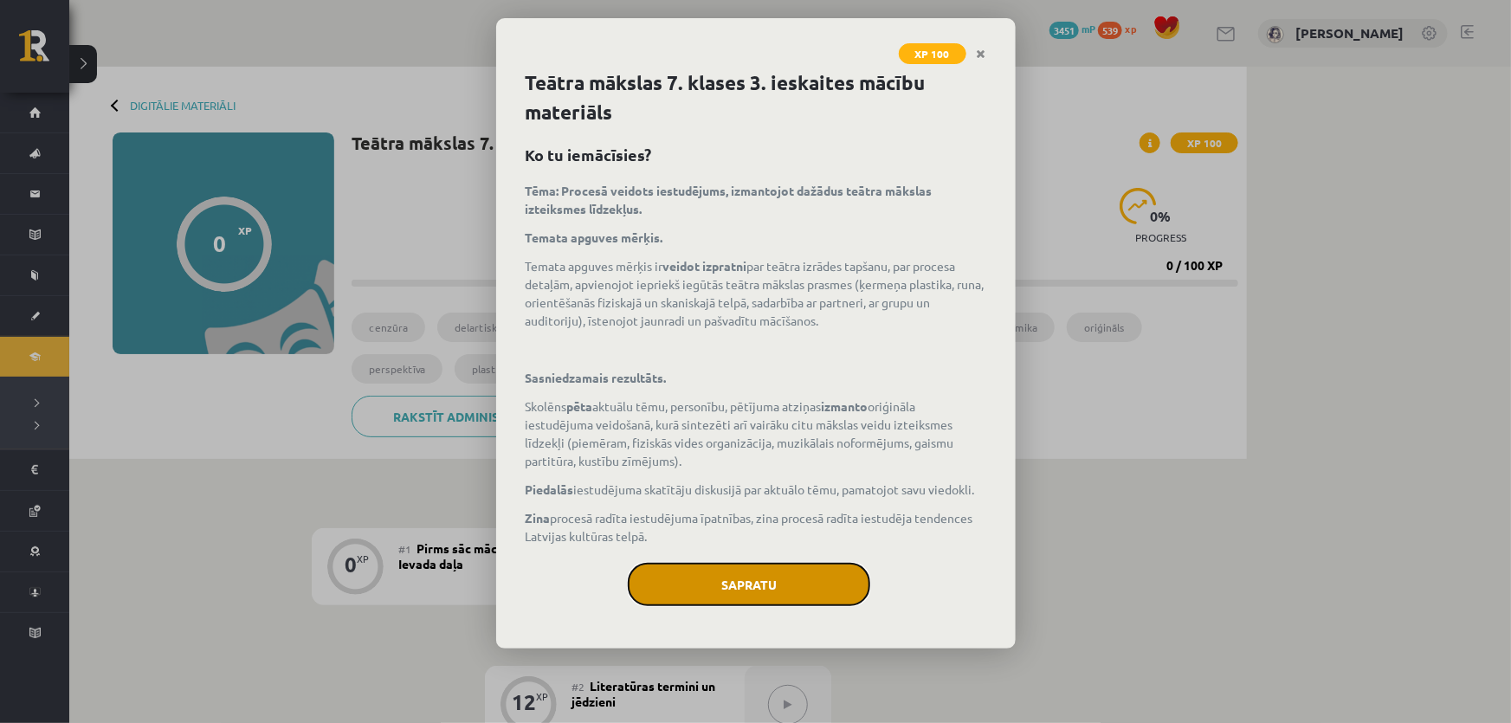
click at [727, 583] on button "Sapratu" at bounding box center [749, 584] width 242 height 43
